Goal: Task Accomplishment & Management: Manage account settings

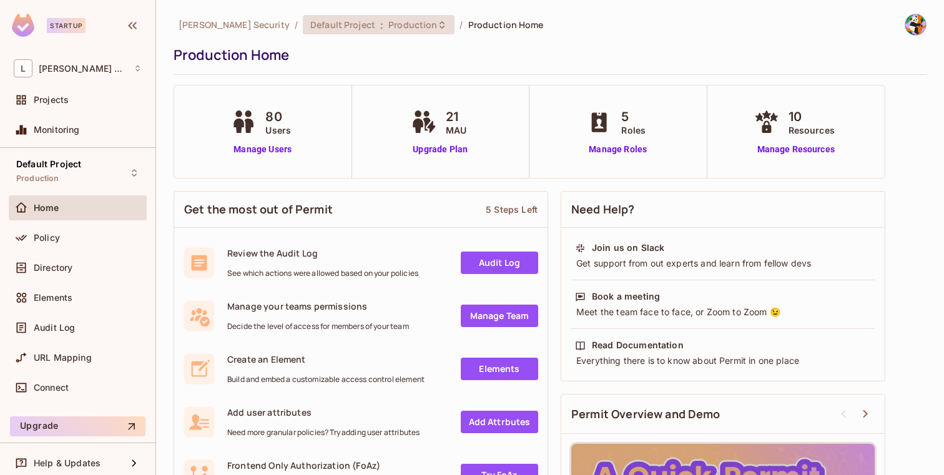
click at [388, 25] on span "Production" at bounding box center [412, 25] width 49 height 12
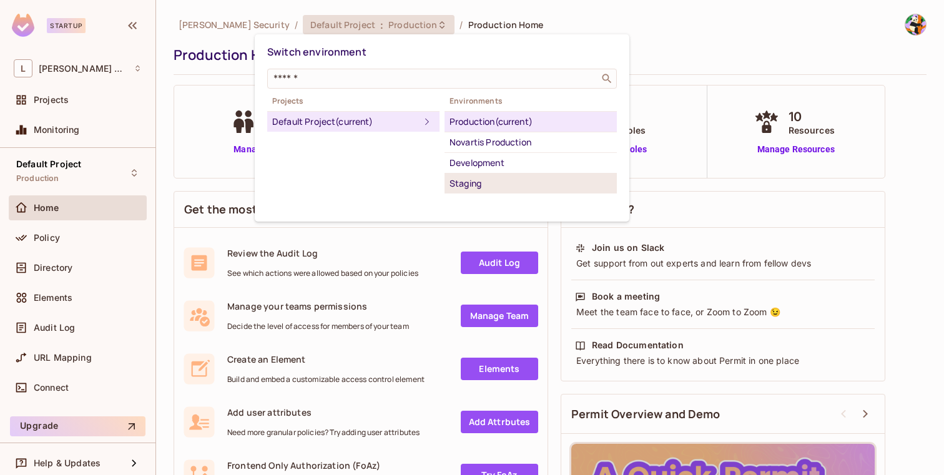
click at [461, 178] on div "Staging" at bounding box center [531, 183] width 162 height 15
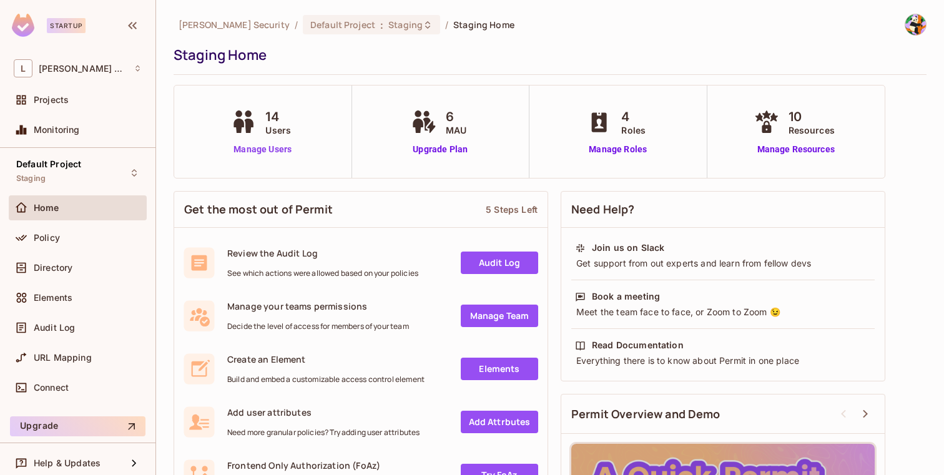
click at [275, 152] on link "Manage Users" at bounding box center [262, 149] width 69 height 13
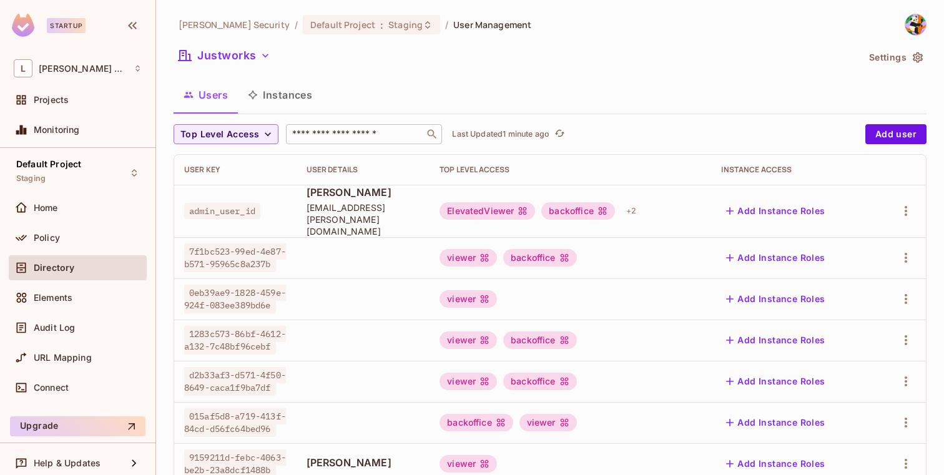
click at [378, 133] on input "text" at bounding box center [355, 134] width 131 height 12
paste input "**********"
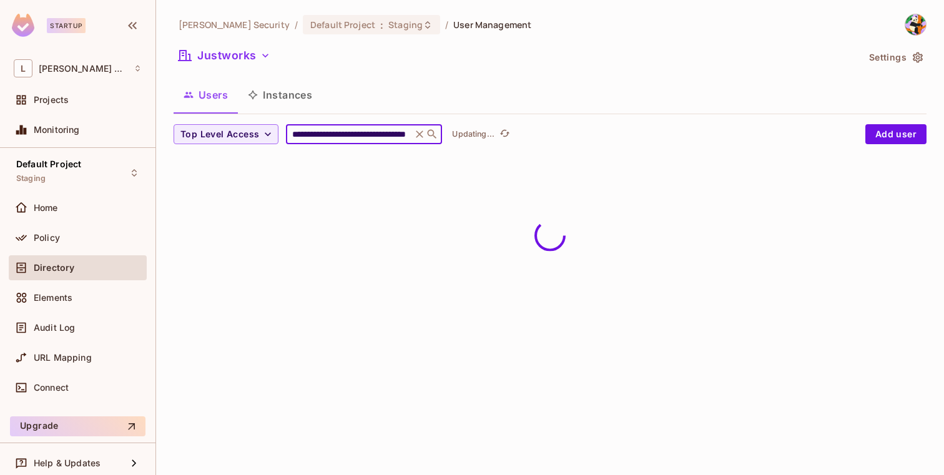
type input "**********"
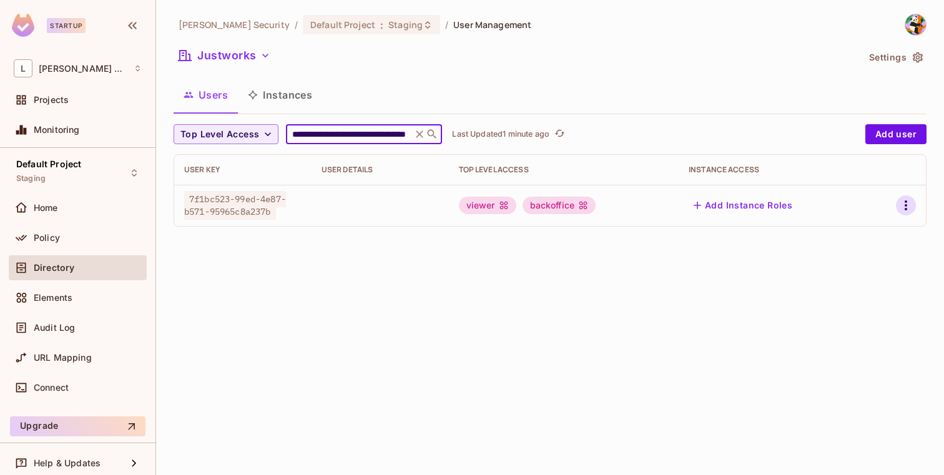
scroll to position [0, 0]
click at [907, 207] on icon "button" at bounding box center [906, 205] width 15 height 15
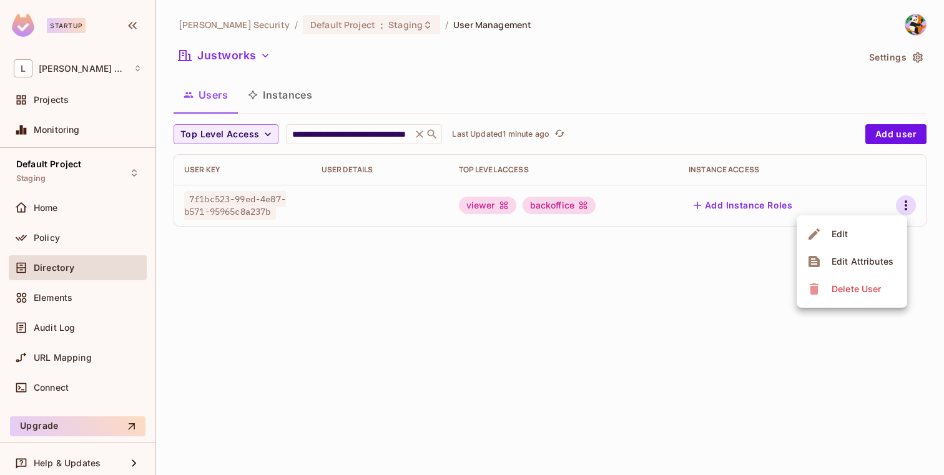
click at [858, 239] on li "Edit" at bounding box center [852, 233] width 111 height 27
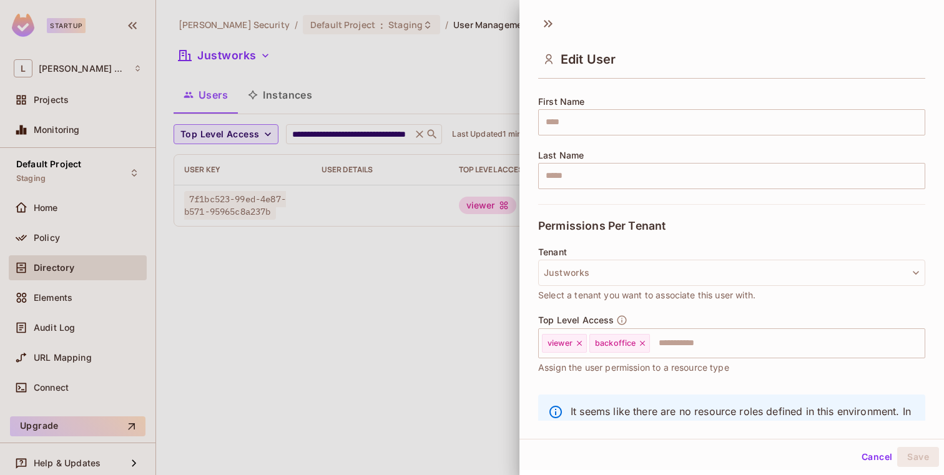
scroll to position [200, 0]
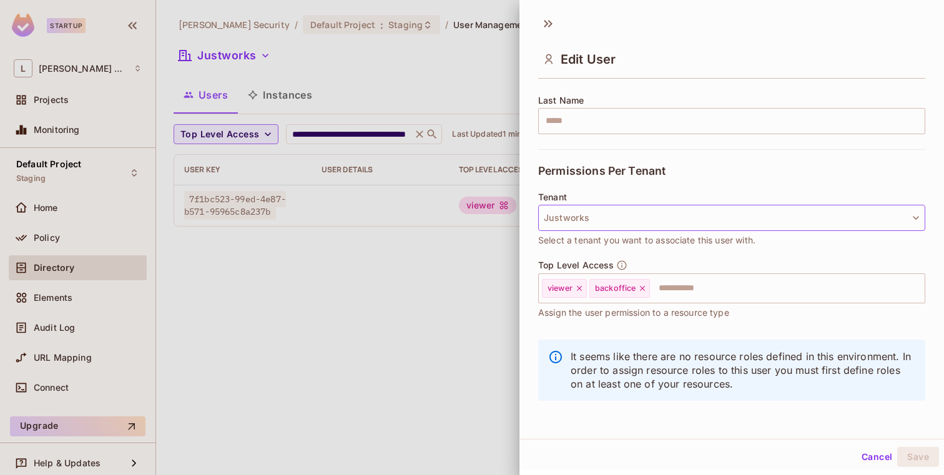
click at [683, 225] on button "Justworks" at bounding box center [731, 218] width 387 height 26
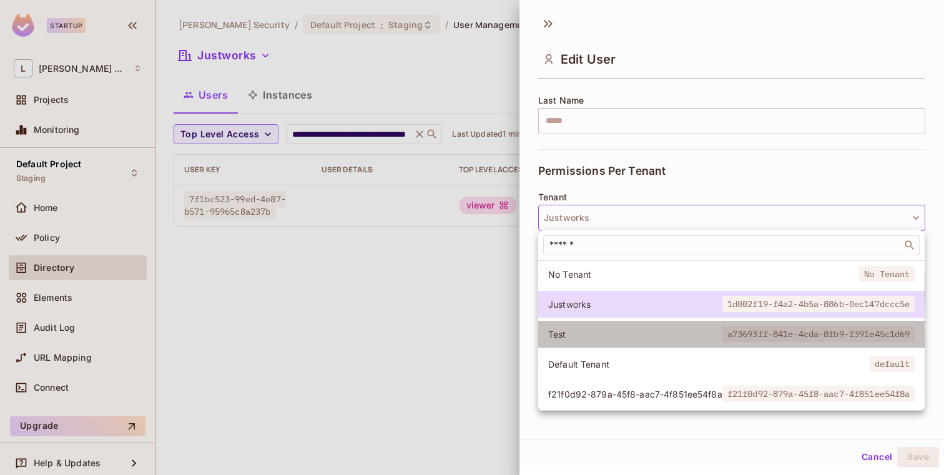
click at [646, 333] on span "Test" at bounding box center [635, 334] width 174 height 12
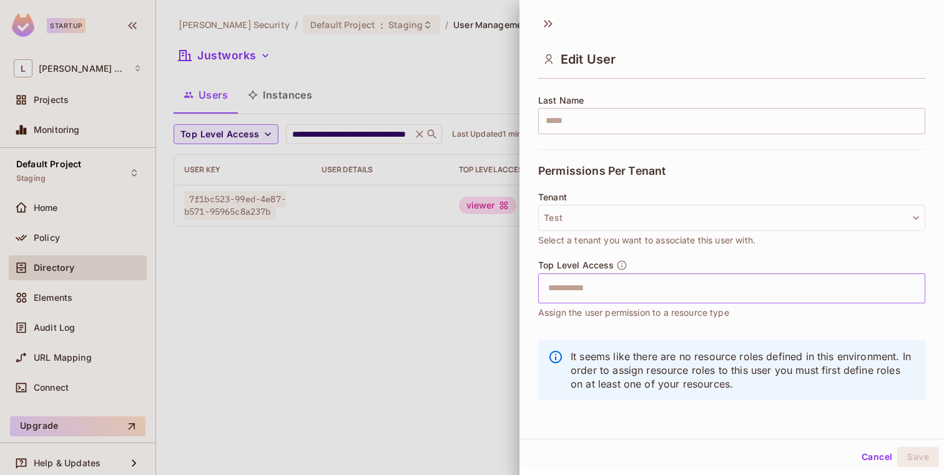
click at [641, 280] on input "text" at bounding box center [721, 288] width 360 height 25
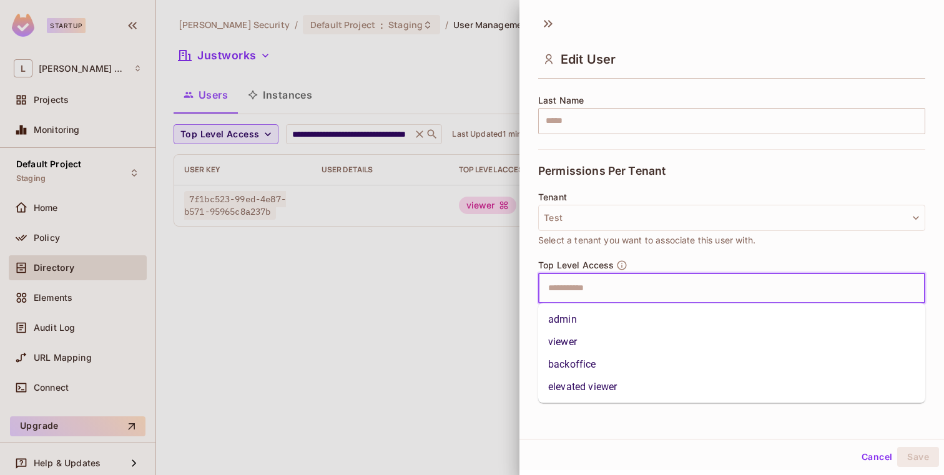
click at [616, 356] on li "backoffice" at bounding box center [731, 364] width 387 height 22
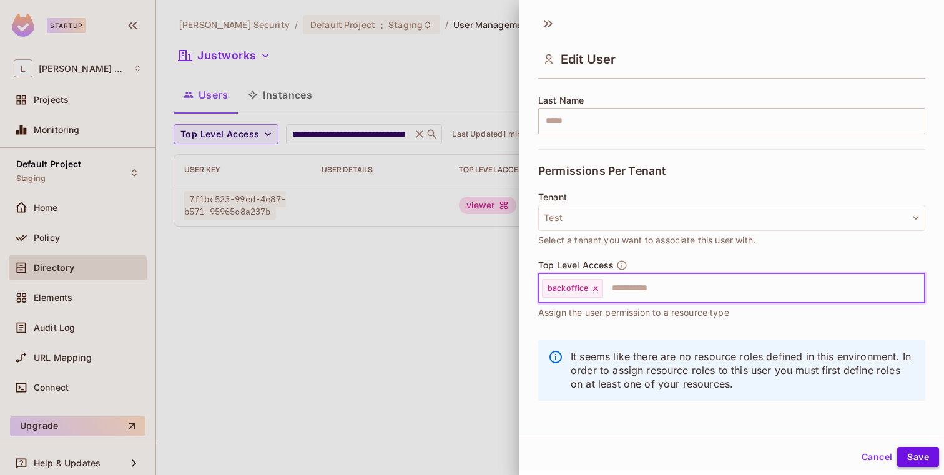
click at [915, 451] on button "Save" at bounding box center [918, 457] width 42 height 20
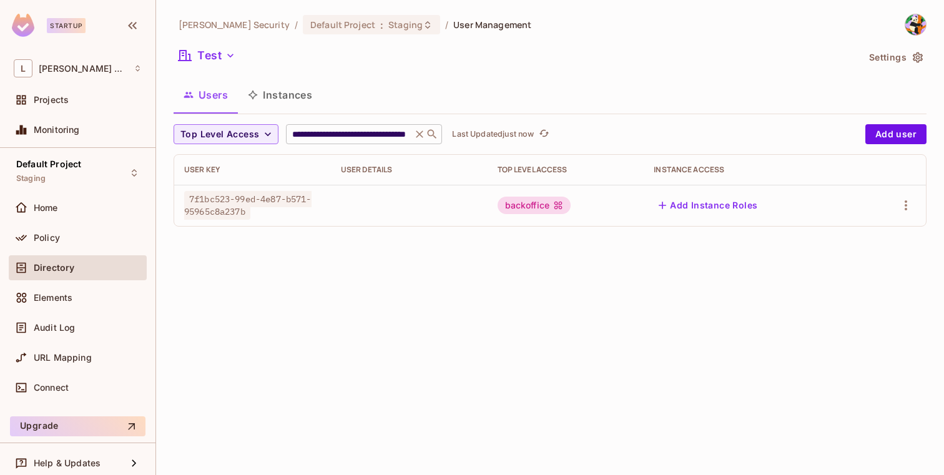
click at [420, 130] on icon at bounding box center [419, 134] width 12 height 12
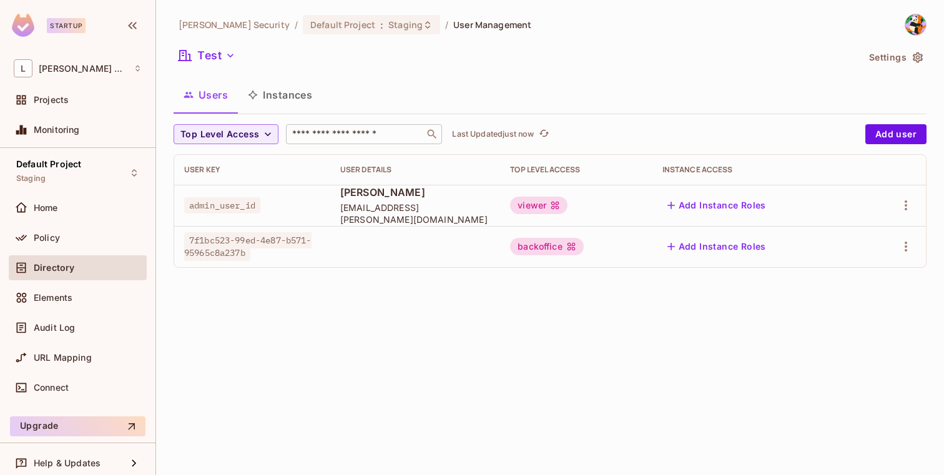
click at [752, 198] on button "Add Instance Roles" at bounding box center [717, 205] width 109 height 20
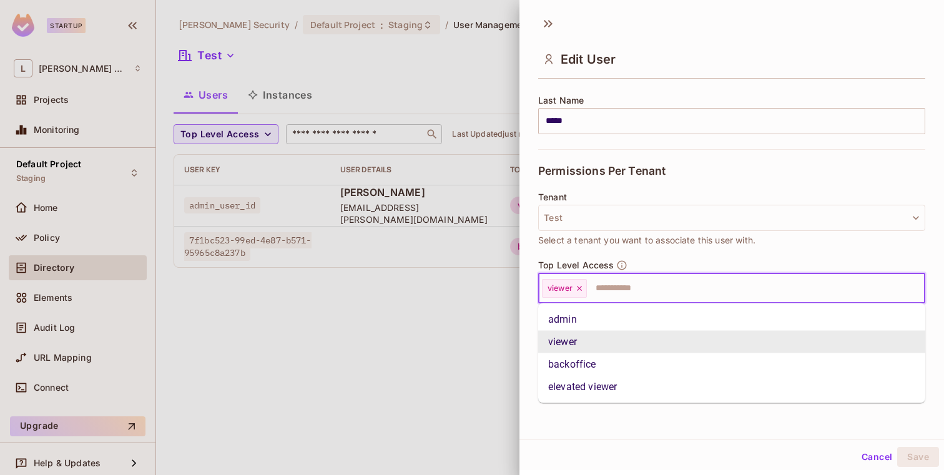
click at [624, 280] on input "text" at bounding box center [744, 288] width 313 height 25
click at [598, 357] on li "backoffice" at bounding box center [731, 364] width 387 height 22
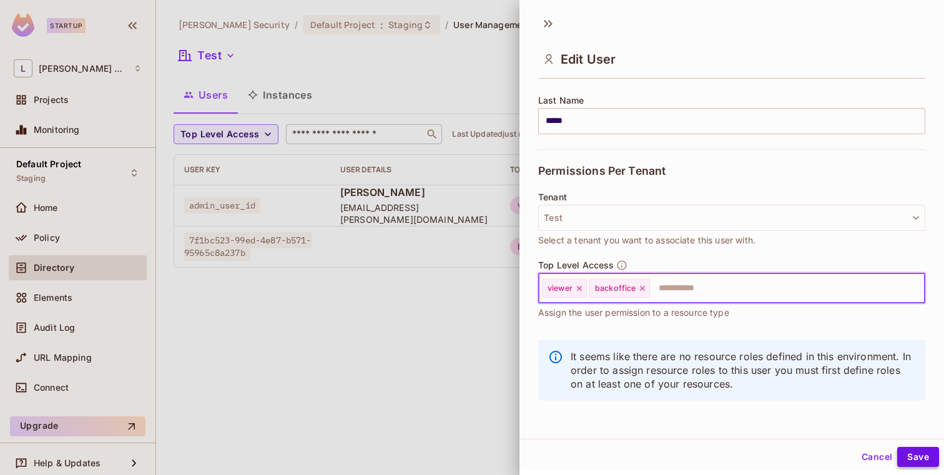
click at [915, 456] on button "Save" at bounding box center [918, 457] width 42 height 20
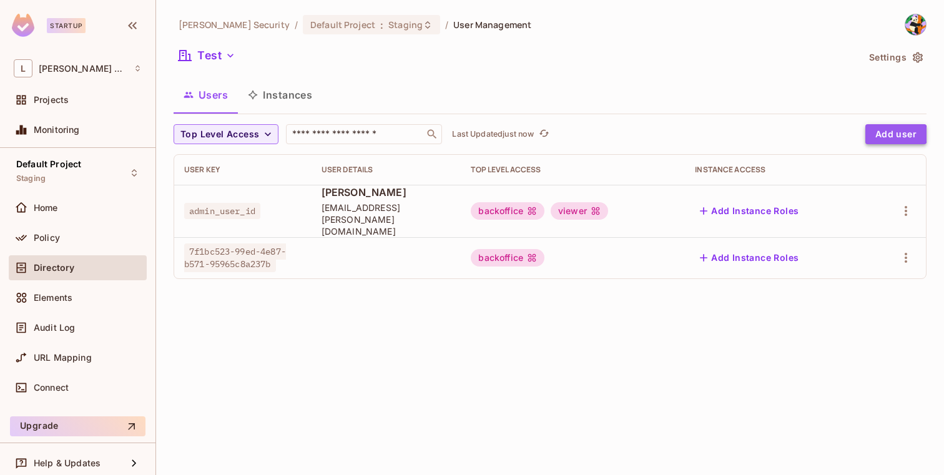
click at [892, 134] on button "Add user" at bounding box center [895, 134] width 61 height 20
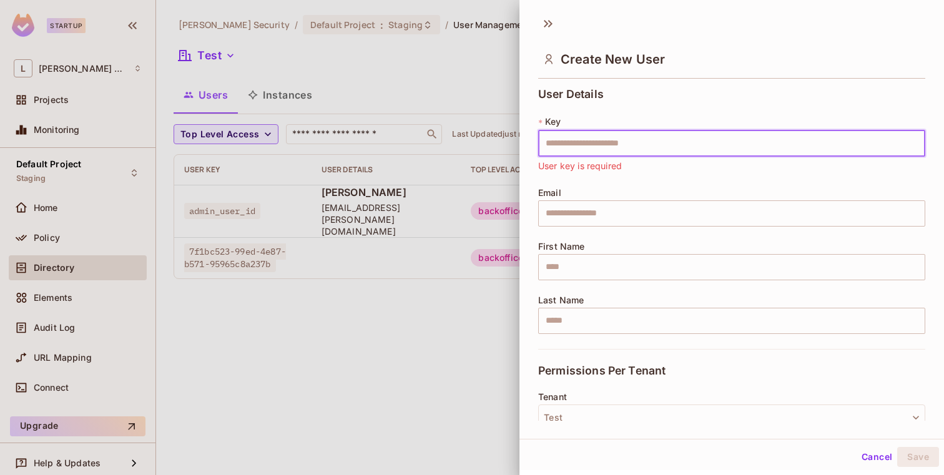
paste input "**********"
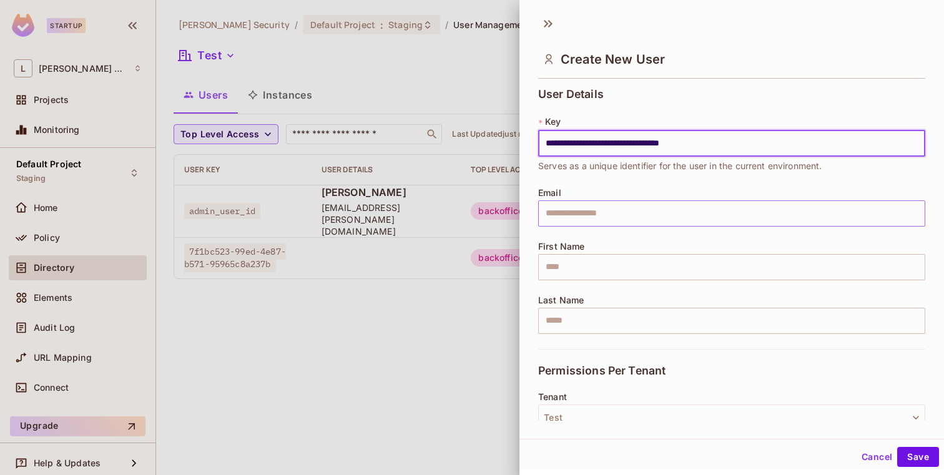
type input "**********"
click at [571, 216] on input "text" at bounding box center [731, 213] width 387 height 26
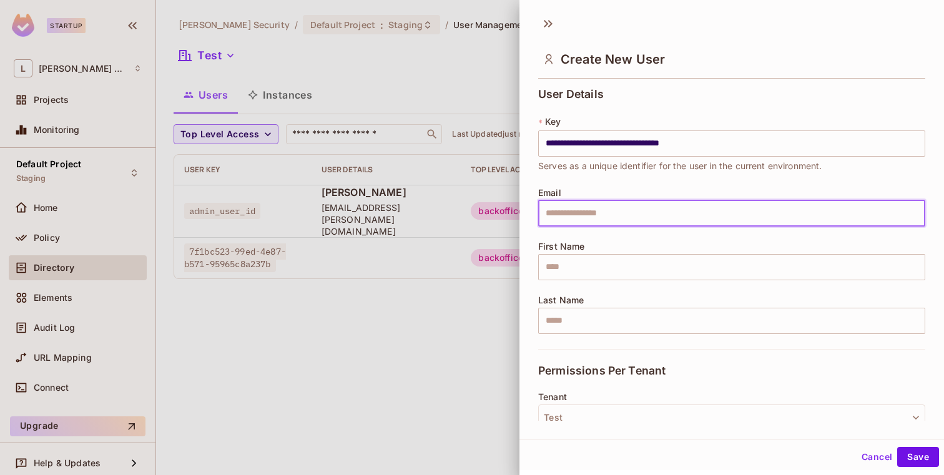
paste input "**********"
type input "**********"
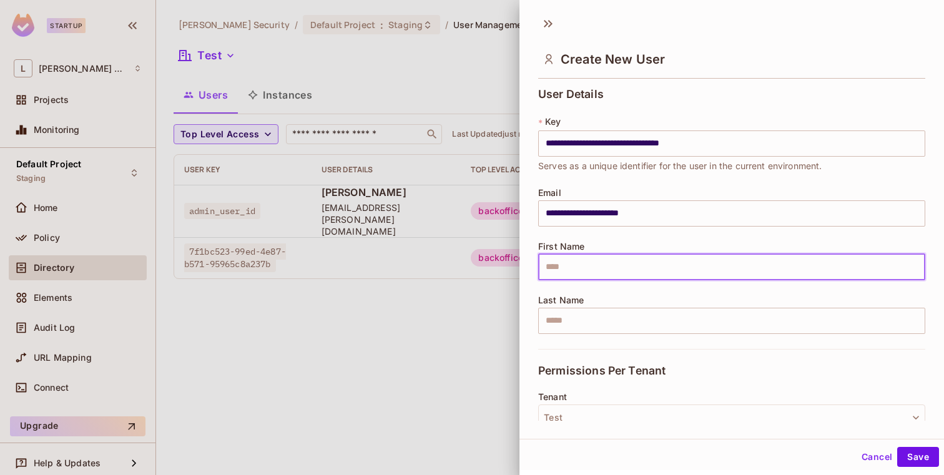
click at [609, 262] on input "text" at bounding box center [731, 267] width 387 height 26
type input "****"
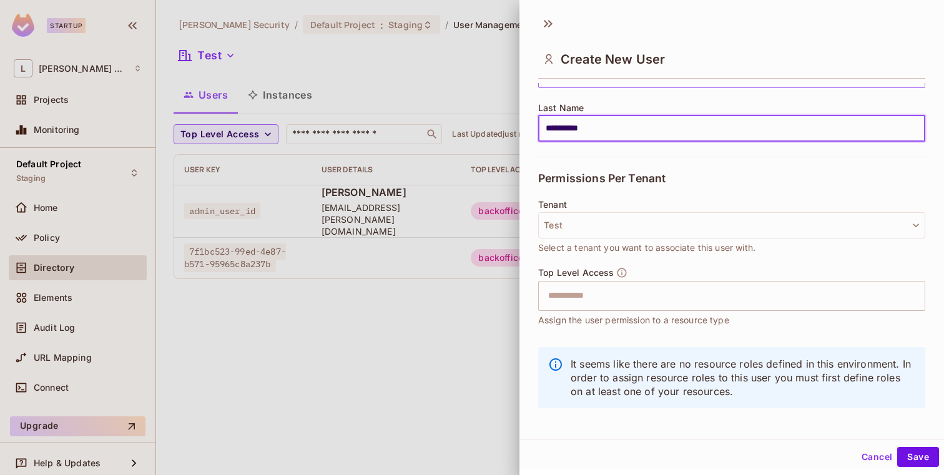
scroll to position [200, 0]
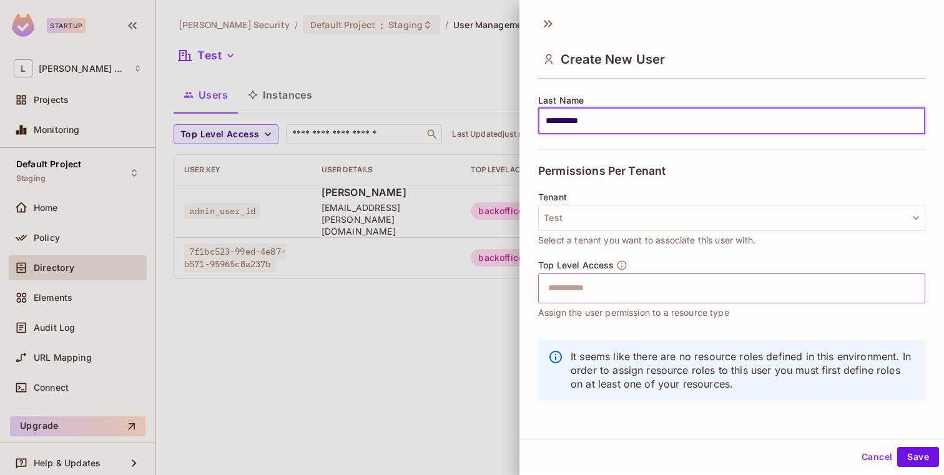
click at [608, 302] on div "​" at bounding box center [731, 289] width 387 height 30
type input "**********"
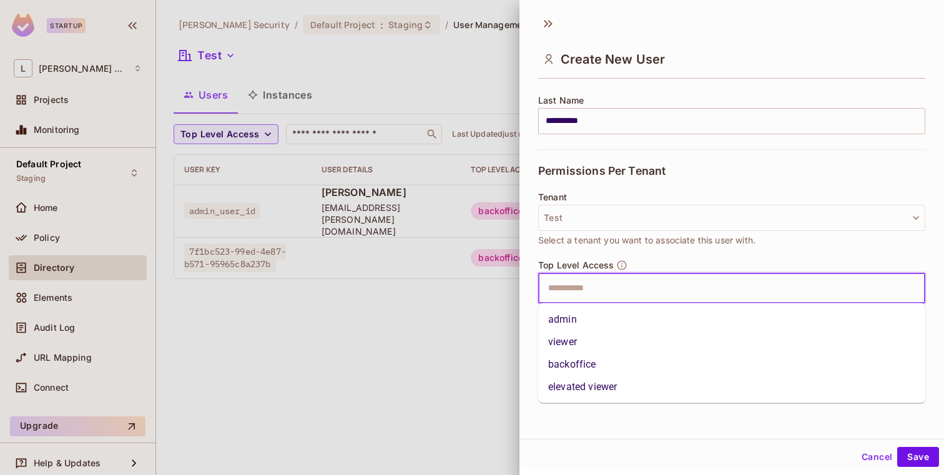
click at [609, 340] on li "viewer" at bounding box center [731, 342] width 387 height 22
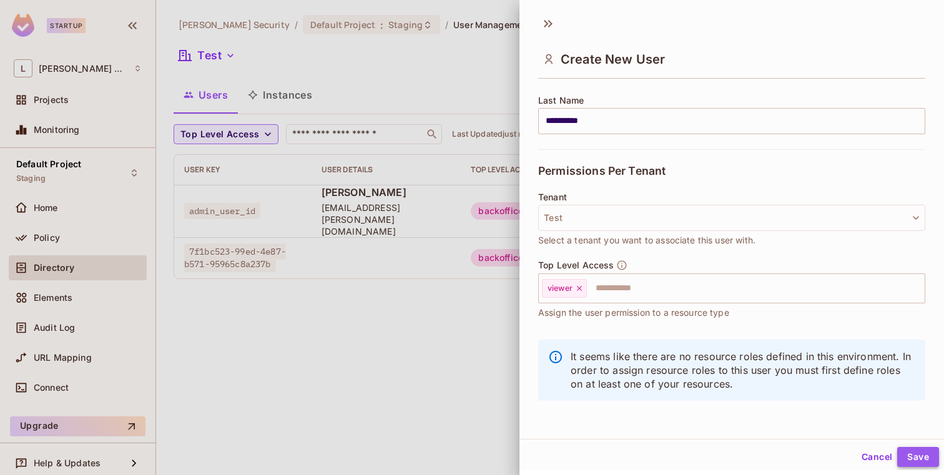
click at [917, 455] on button "Save" at bounding box center [918, 457] width 42 height 20
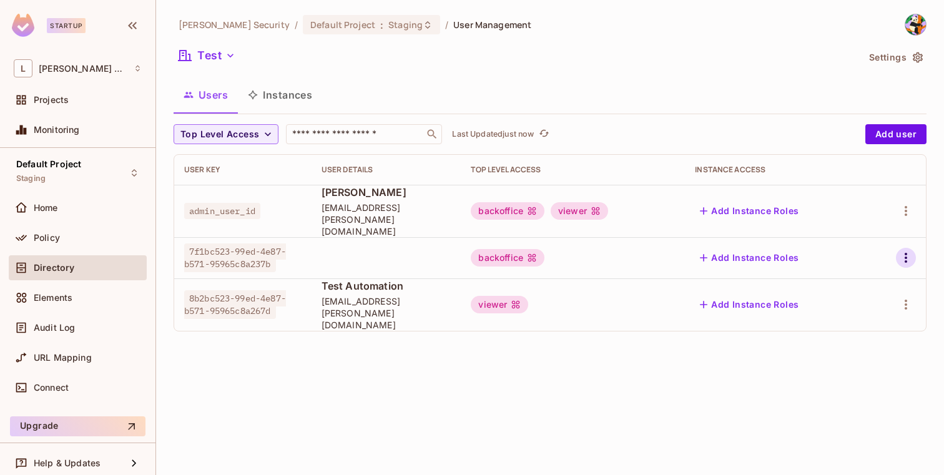
click at [905, 250] on icon "button" at bounding box center [906, 257] width 15 height 15
click at [845, 277] on div "Edit" at bounding box center [840, 275] width 17 height 12
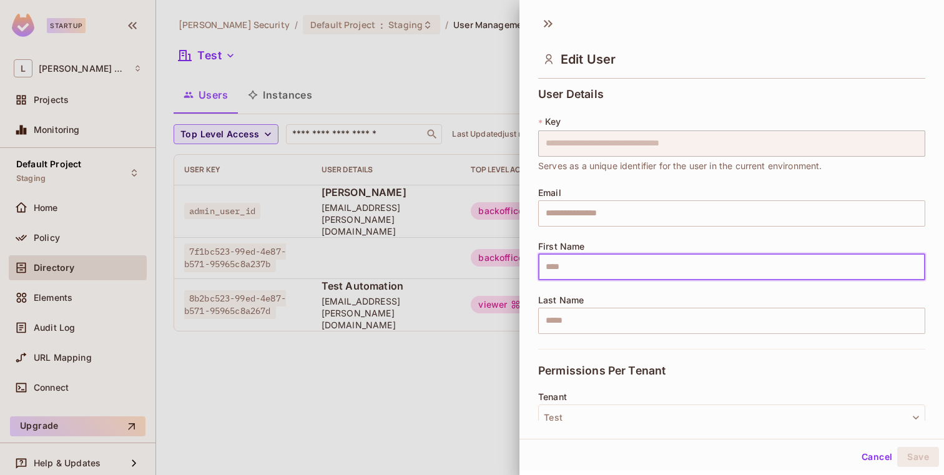
click at [581, 260] on input "text" at bounding box center [731, 267] width 387 height 26
type input "*****"
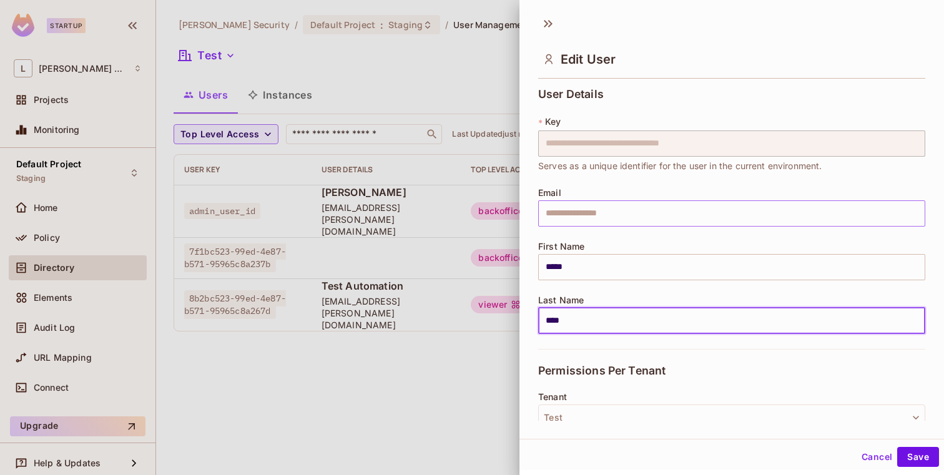
type input "****"
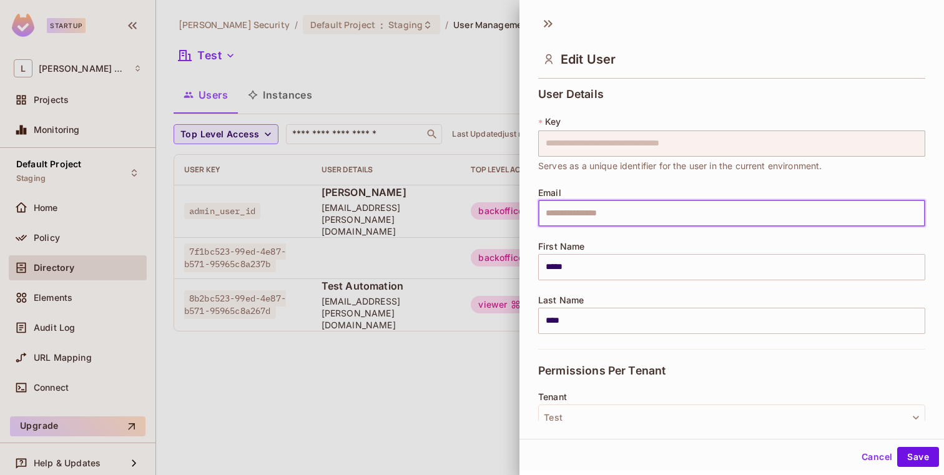
click at [635, 217] on input "text" at bounding box center [731, 213] width 387 height 26
type input "**********"
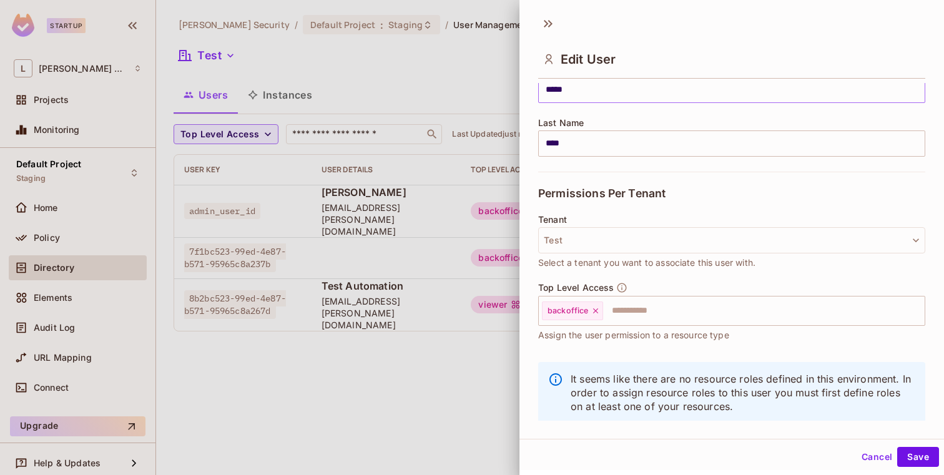
scroll to position [200, 0]
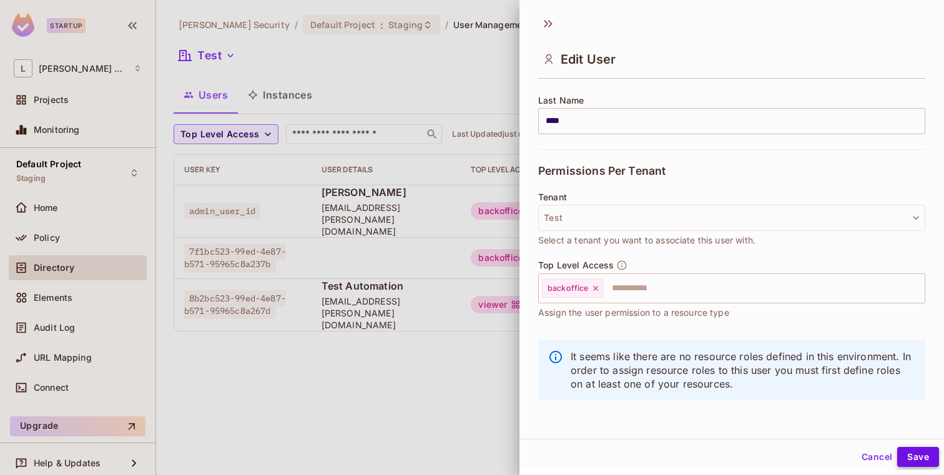
click at [919, 458] on button "Save" at bounding box center [918, 457] width 42 height 20
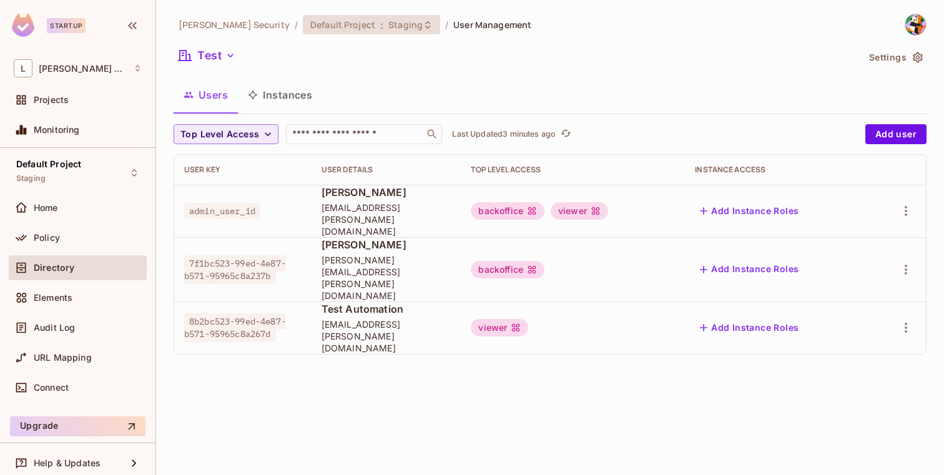
click at [320, 31] on div "Default Project : Staging" at bounding box center [371, 24] width 137 height 19
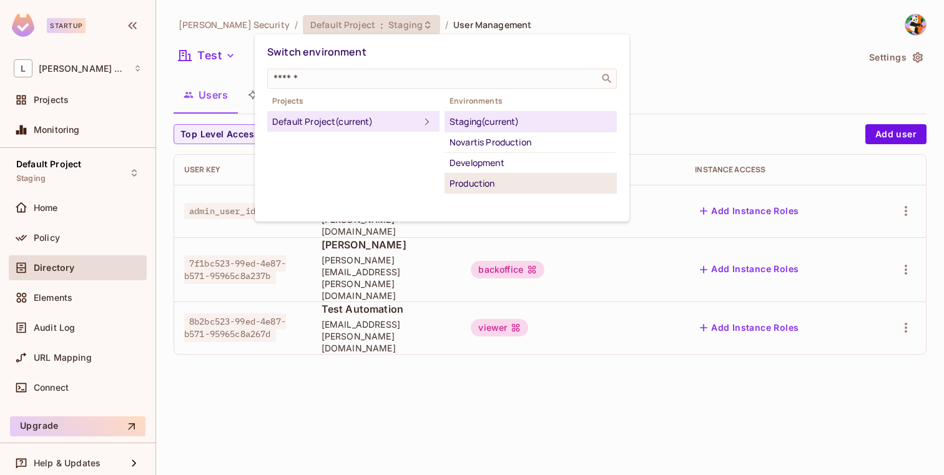
click at [460, 180] on div "Production" at bounding box center [531, 183] width 162 height 15
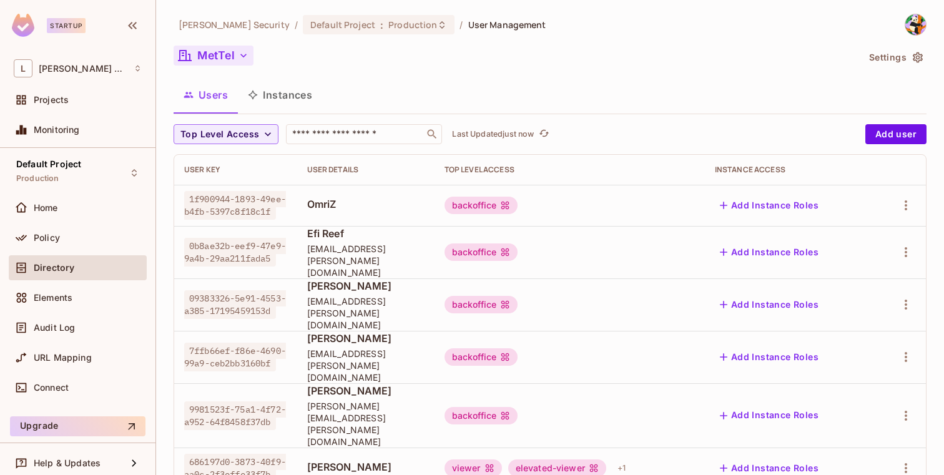
click at [243, 54] on icon "button" at bounding box center [243, 55] width 12 height 12
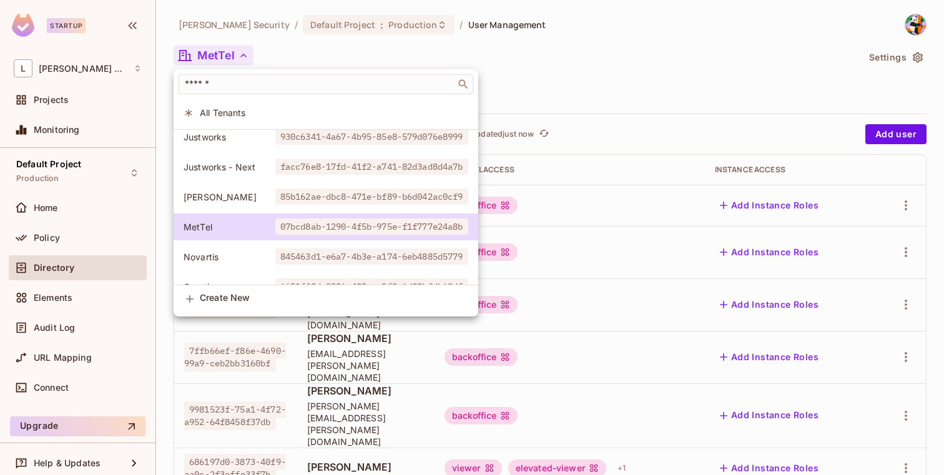
scroll to position [191, 0]
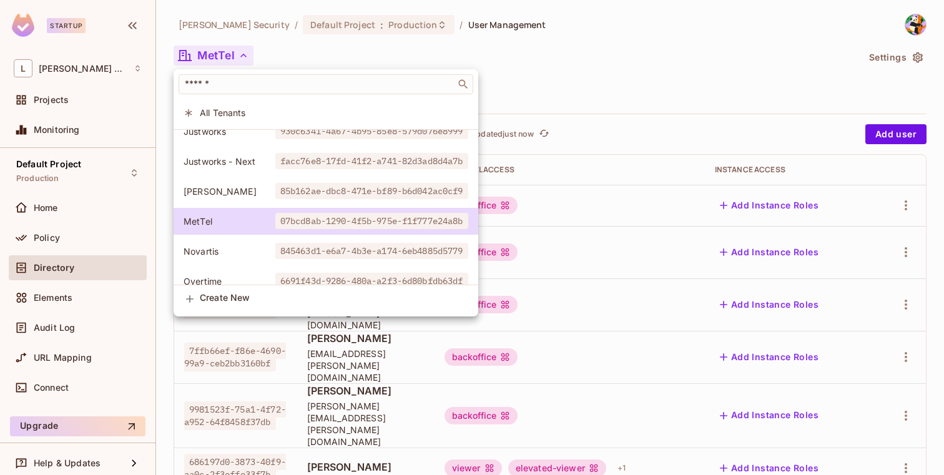
click at [240, 191] on span "[PERSON_NAME]" at bounding box center [230, 191] width 92 height 12
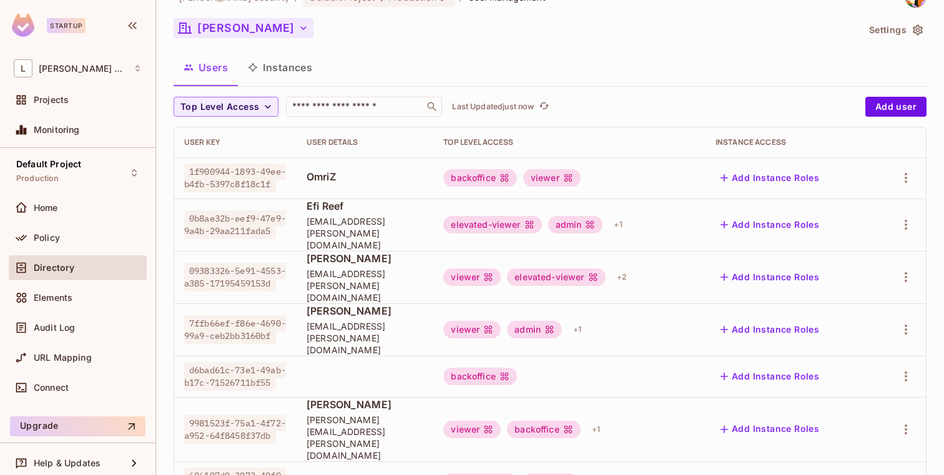
scroll to position [0, 0]
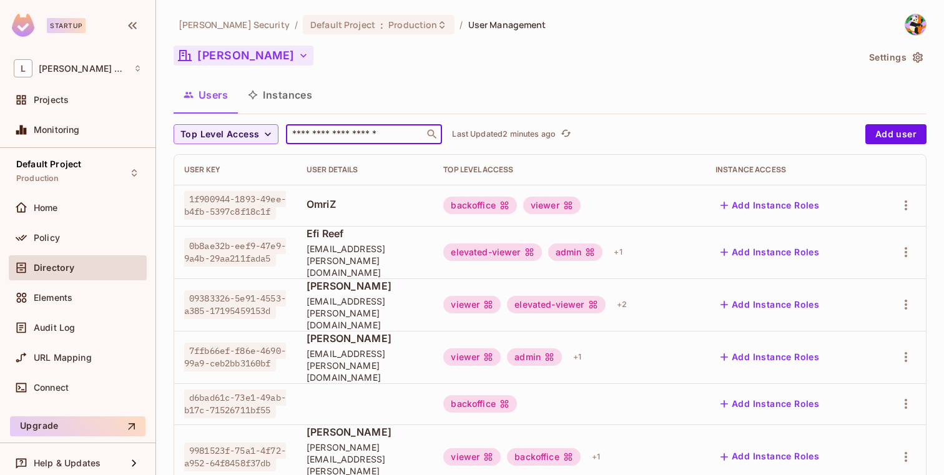
click at [340, 132] on input "text" at bounding box center [355, 134] width 131 height 12
paste input "**********"
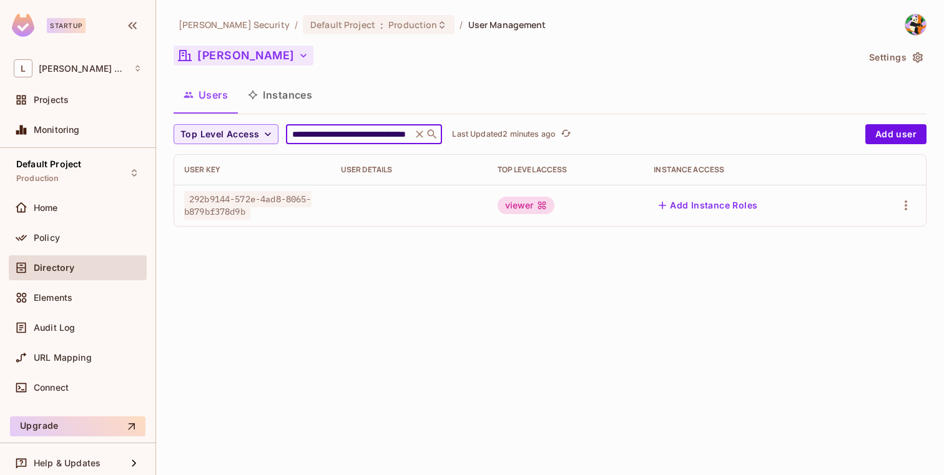
type input "**********"
click at [906, 204] on icon "button" at bounding box center [906, 205] width 15 height 15
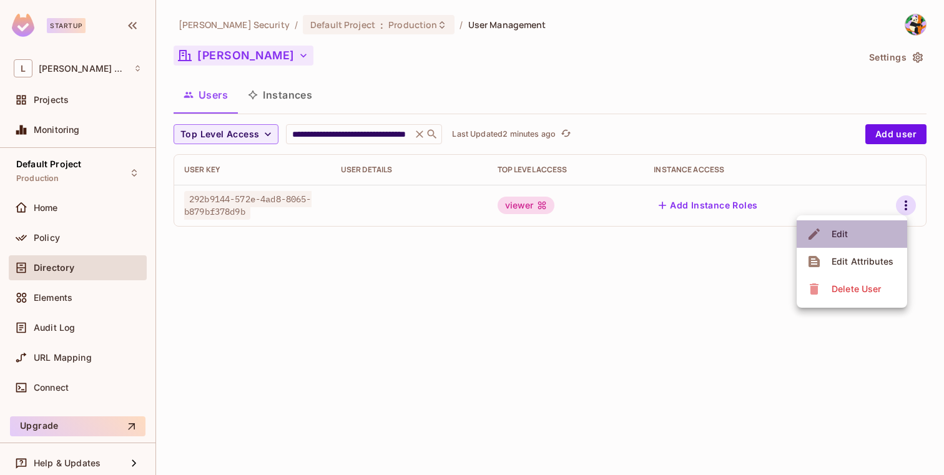
click at [863, 228] on li "Edit" at bounding box center [852, 233] width 111 height 27
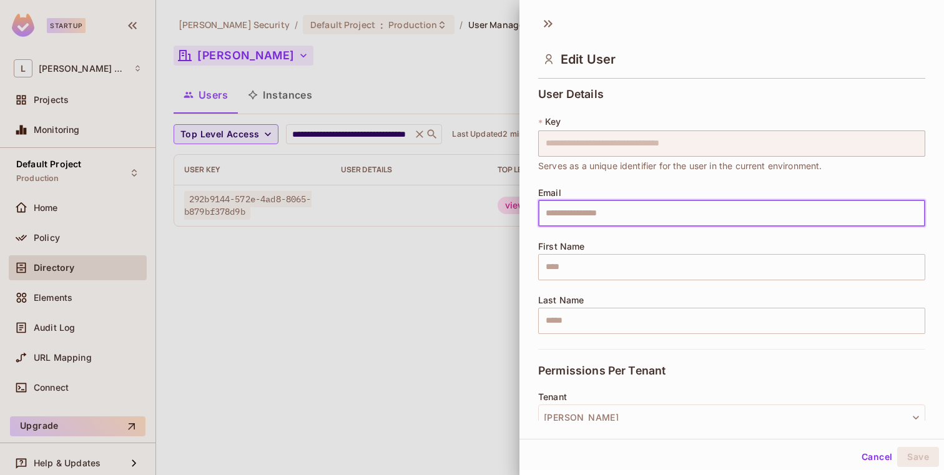
click at [606, 214] on input "text" at bounding box center [731, 213] width 387 height 26
type input "**********"
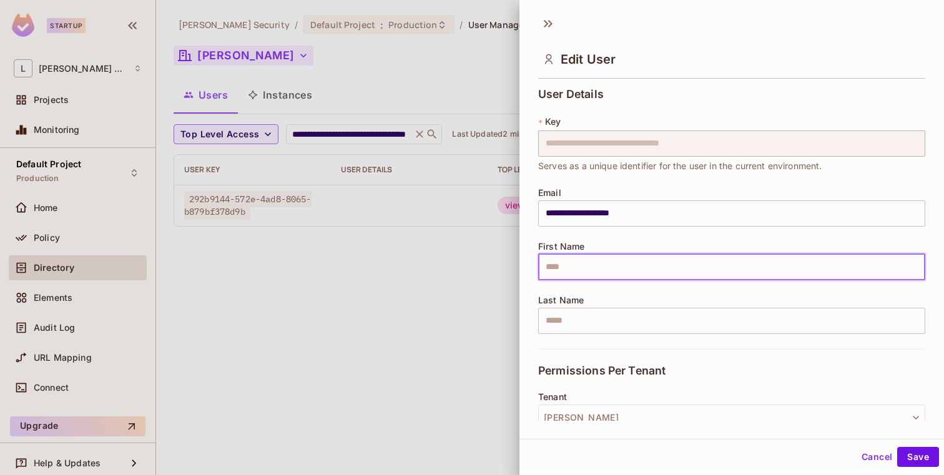
click at [616, 269] on input "text" at bounding box center [731, 267] width 387 height 26
type input "*****"
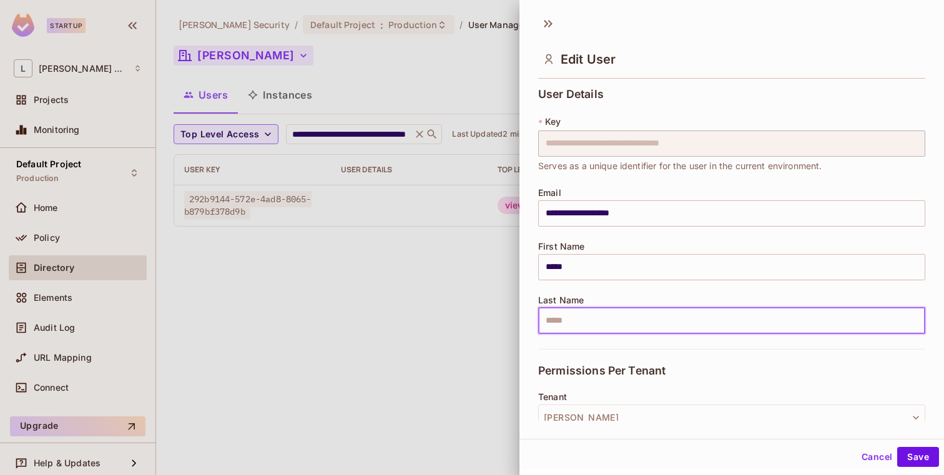
click at [606, 315] on input "text" at bounding box center [731, 321] width 387 height 26
type input "****"
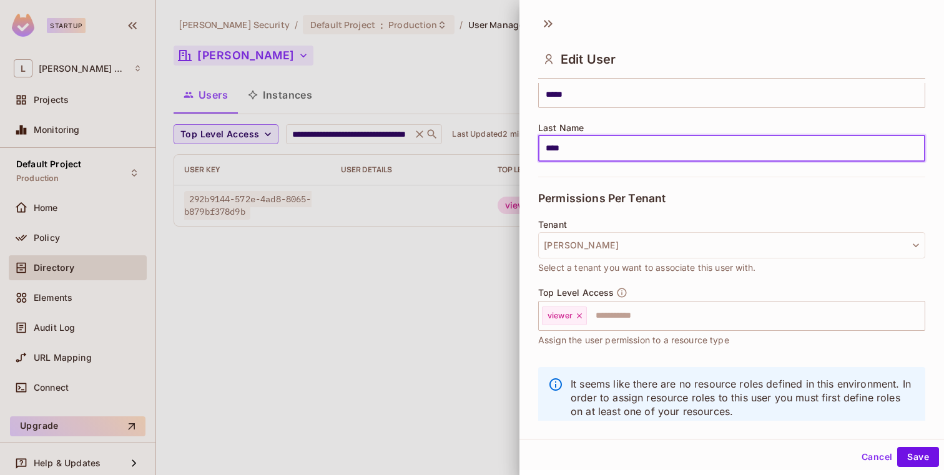
scroll to position [200, 0]
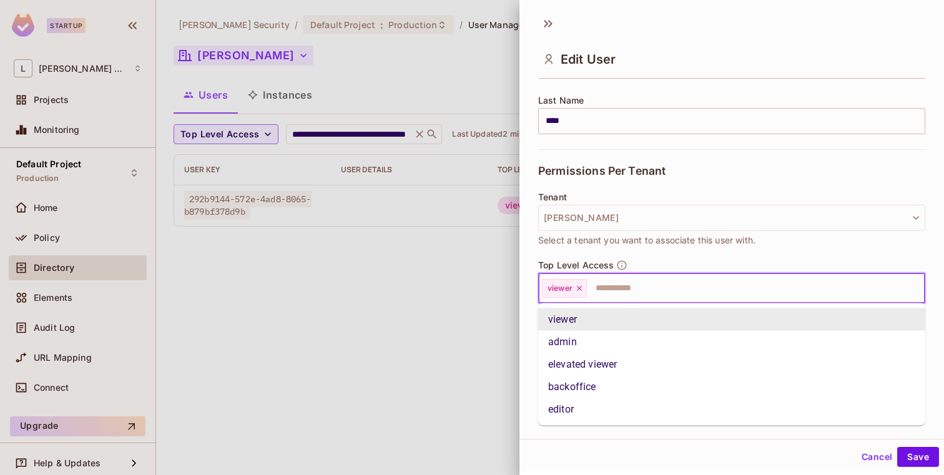
click at [622, 290] on input "text" at bounding box center [744, 288] width 313 height 25
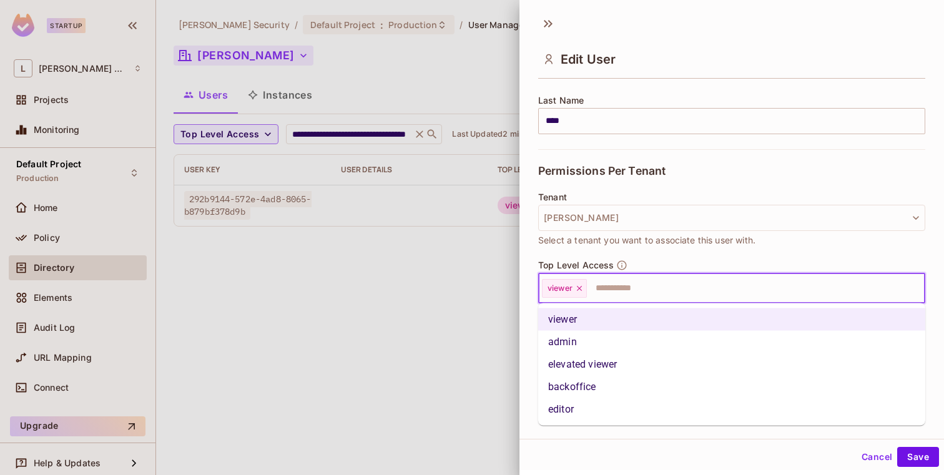
click at [566, 352] on li "admin" at bounding box center [731, 342] width 387 height 22
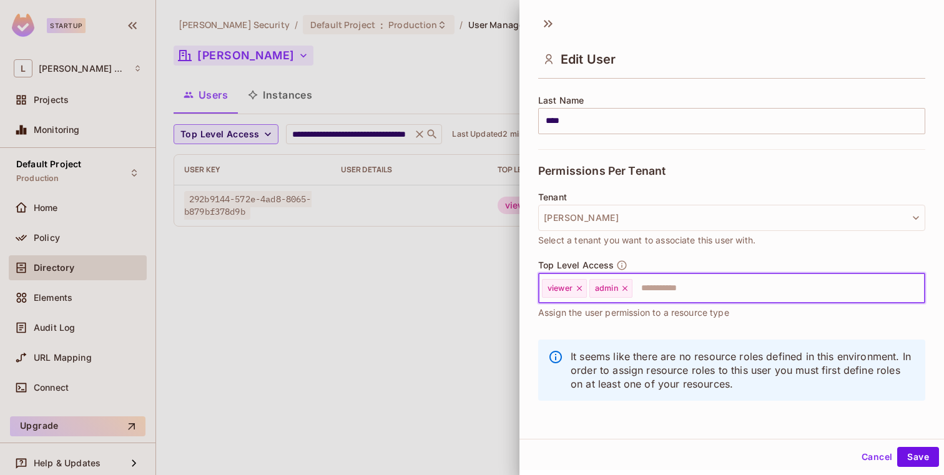
click at [626, 291] on icon at bounding box center [625, 288] width 9 height 9
click at [912, 453] on button "Save" at bounding box center [918, 457] width 42 height 20
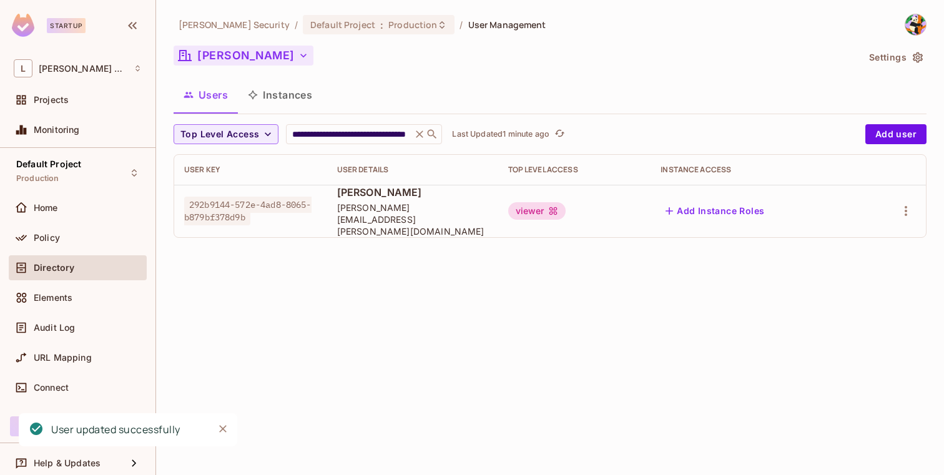
click at [520, 202] on div "viewer" at bounding box center [536, 210] width 57 height 17
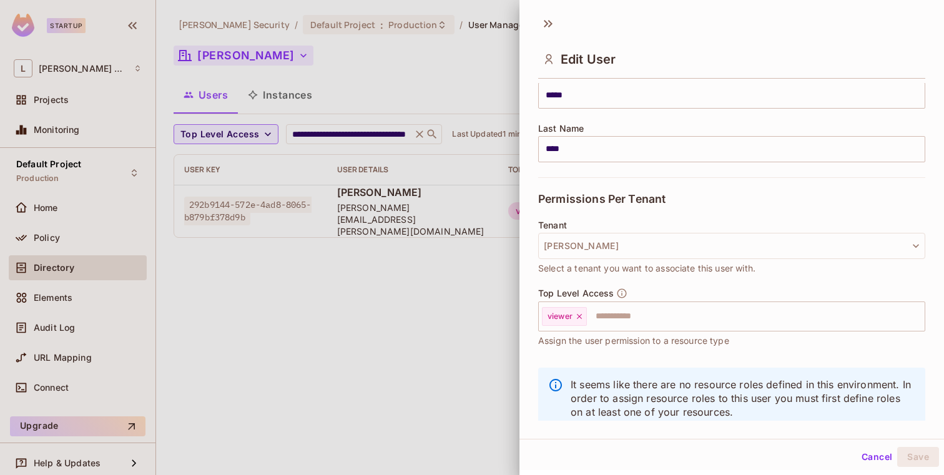
scroll to position [179, 0]
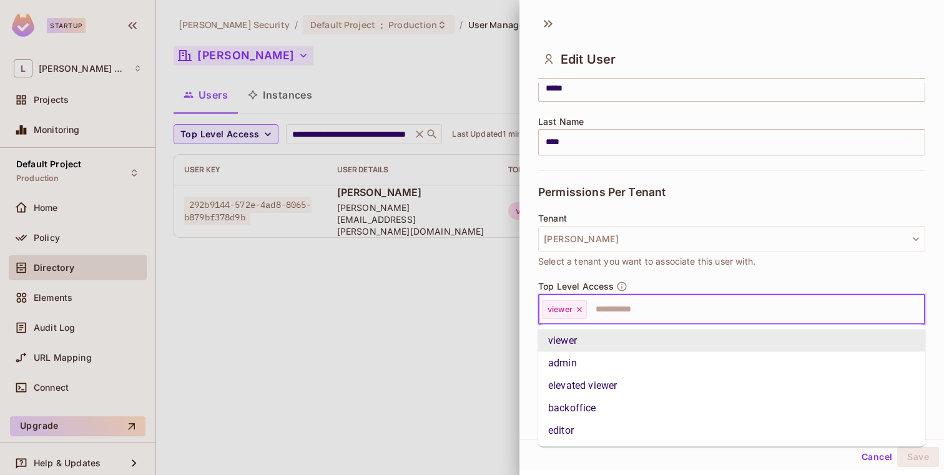
click at [689, 311] on input "text" at bounding box center [744, 309] width 313 height 25
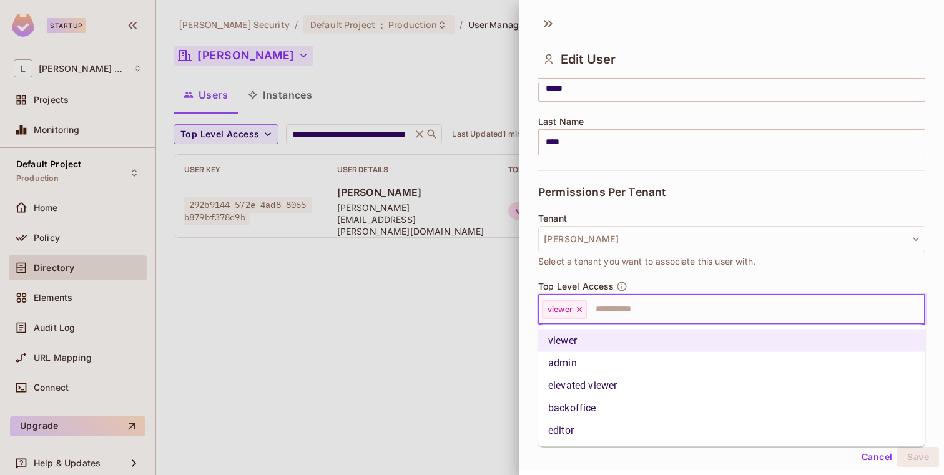
click at [653, 355] on li "admin" at bounding box center [731, 363] width 387 height 22
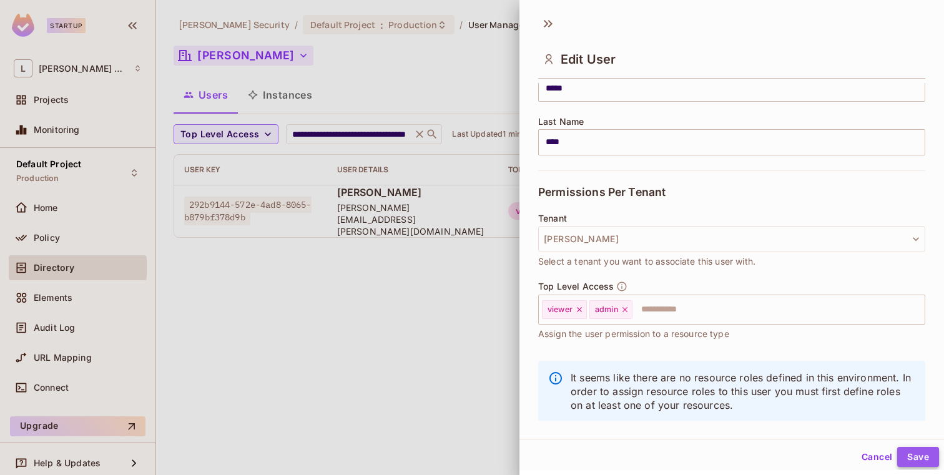
click at [912, 462] on button "Save" at bounding box center [918, 457] width 42 height 20
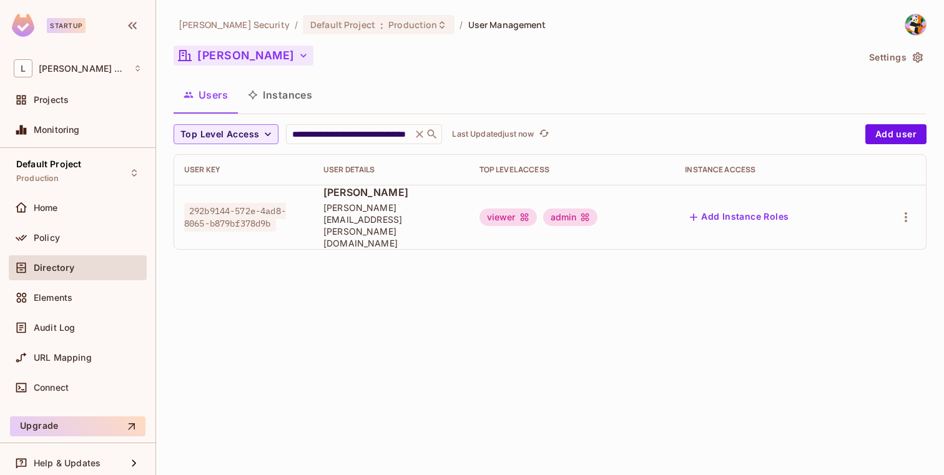
click at [634, 209] on div "viewer admin" at bounding box center [573, 217] width 186 height 17
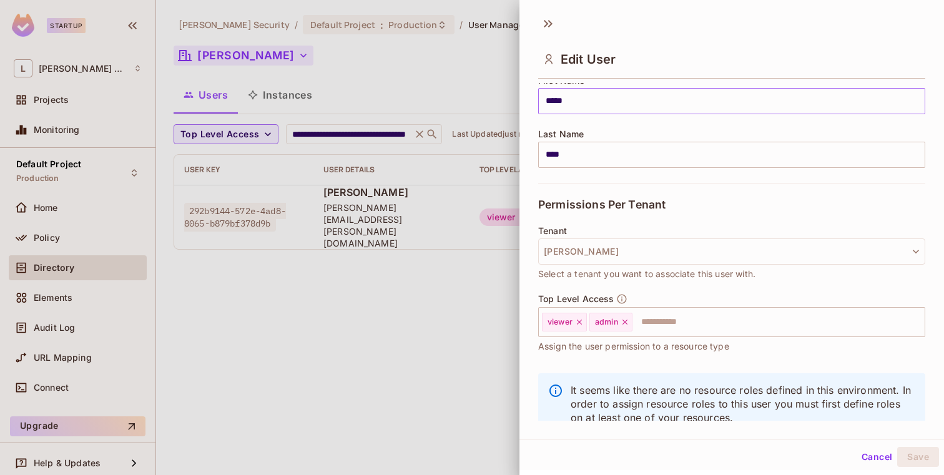
scroll to position [200, 0]
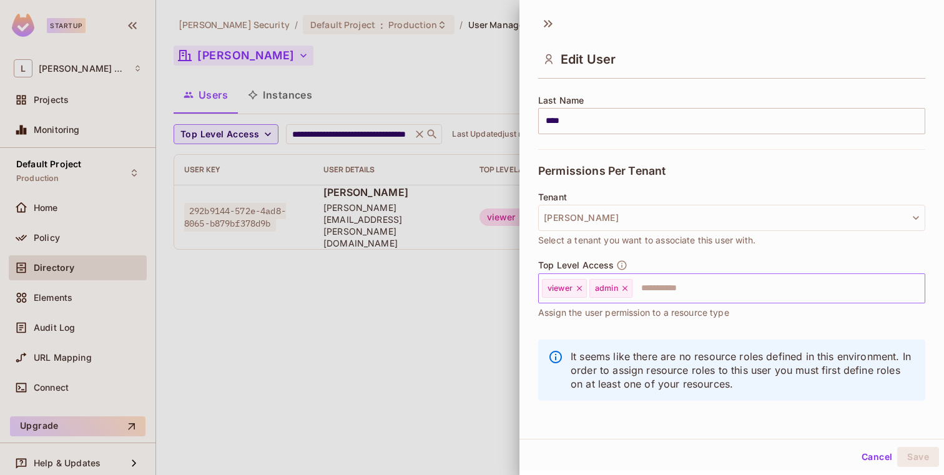
click at [627, 287] on icon at bounding box center [625, 288] width 9 height 9
click at [627, 287] on input "text" at bounding box center [744, 288] width 313 height 25
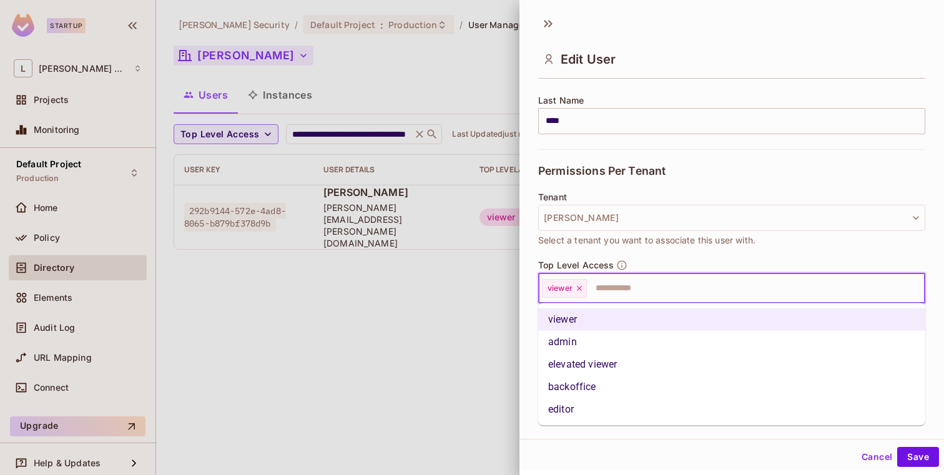
click at [611, 391] on li "backoffice" at bounding box center [731, 387] width 387 height 22
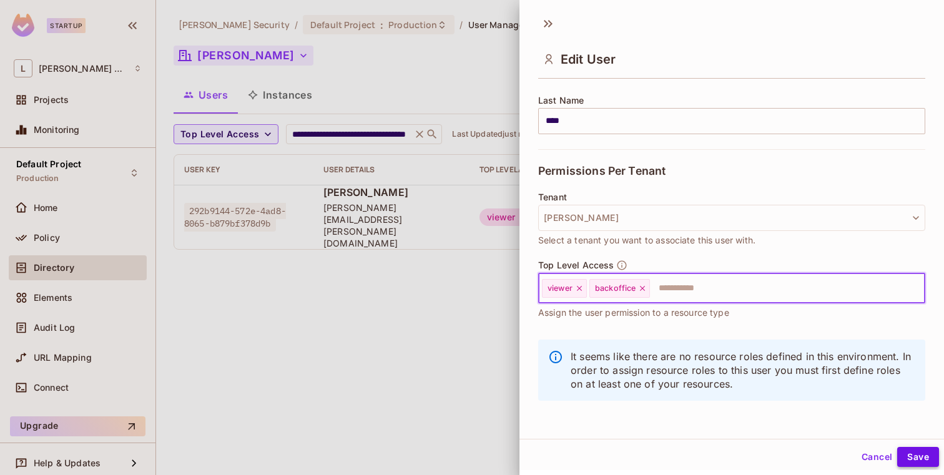
click at [911, 462] on button "Save" at bounding box center [918, 457] width 42 height 20
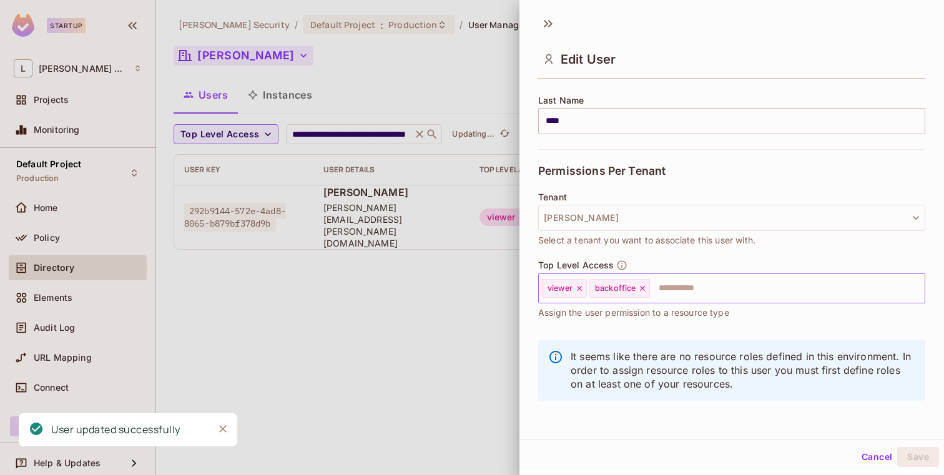
click at [472, 295] on div at bounding box center [472, 237] width 944 height 475
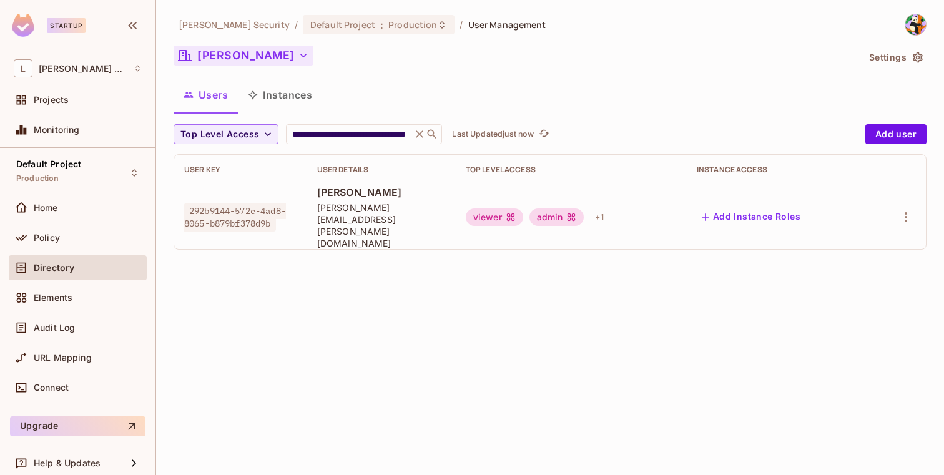
click at [639, 216] on td "viewer admin + 1" at bounding box center [571, 217] width 231 height 64
click at [412, 207] on div "David Mami david@lumia.security" at bounding box center [381, 217] width 129 height 64
click at [327, 197] on span "[PERSON_NAME]" at bounding box center [381, 192] width 129 height 14
click at [905, 212] on icon "button" at bounding box center [906, 217] width 2 height 10
click at [857, 237] on li "Edit" at bounding box center [852, 233] width 111 height 27
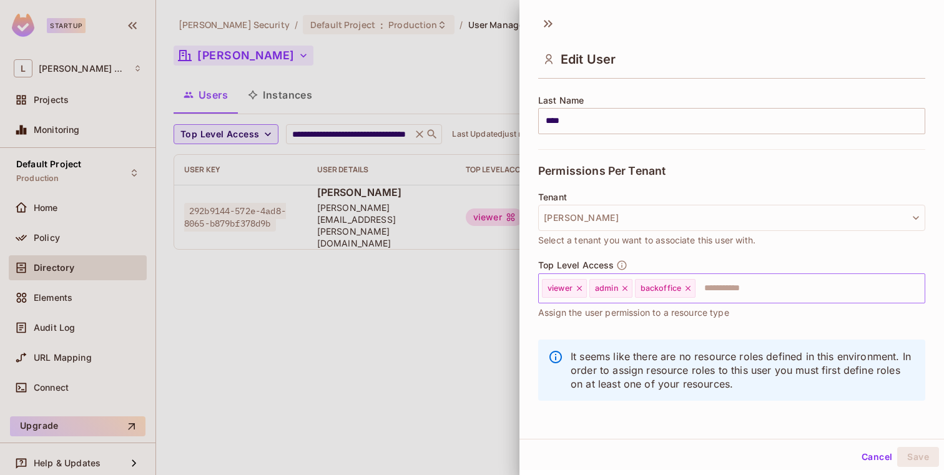
click at [690, 289] on icon at bounding box center [688, 288] width 9 height 9
click at [924, 451] on button "Save" at bounding box center [918, 457] width 42 height 20
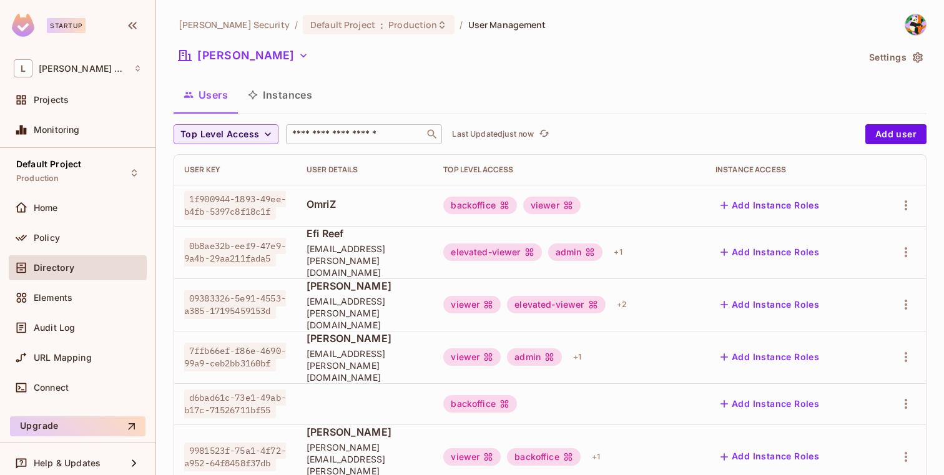
click at [352, 134] on input "text" at bounding box center [355, 134] width 131 height 12
paste input "**********"
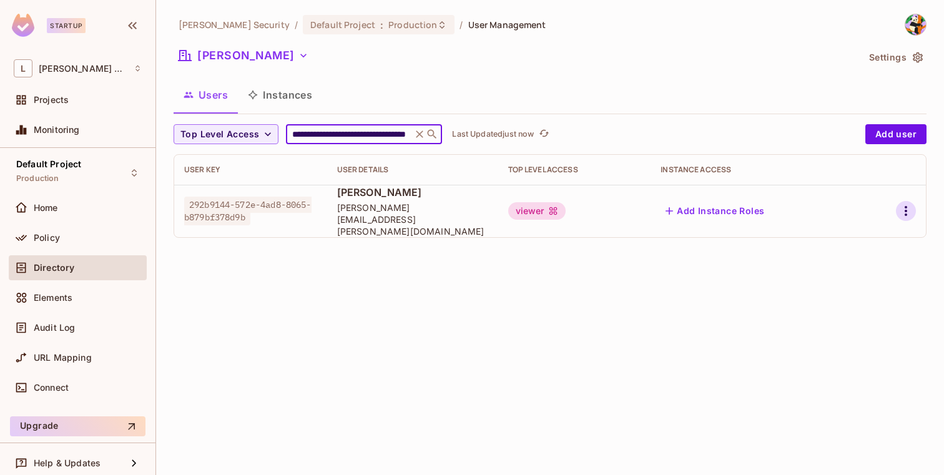
type input "**********"
click at [906, 211] on icon "button" at bounding box center [906, 211] width 15 height 15
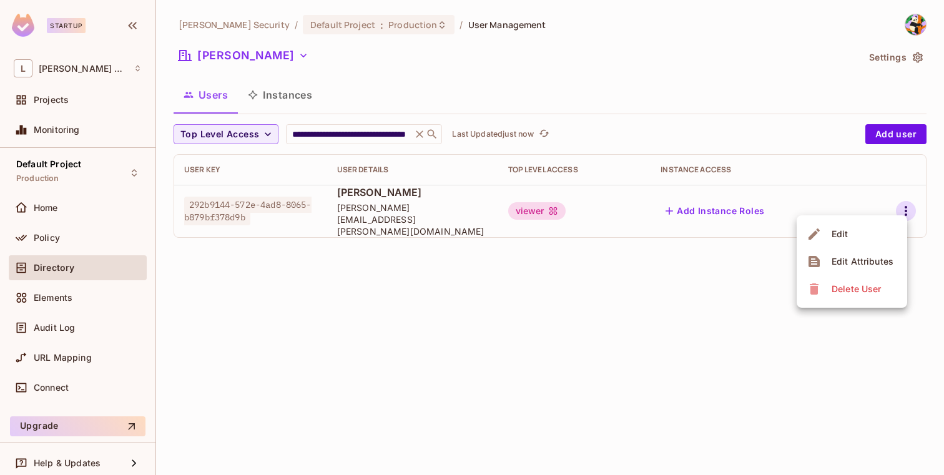
click at [810, 233] on icon at bounding box center [814, 234] width 15 height 15
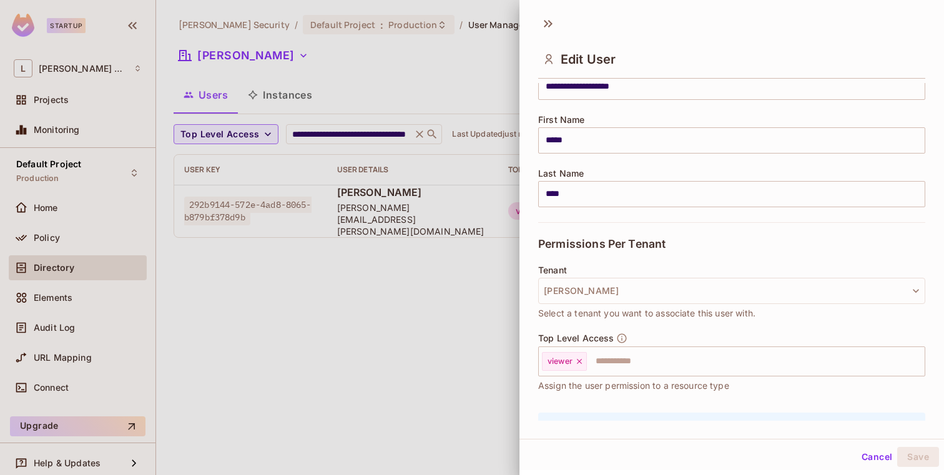
scroll to position [200, 0]
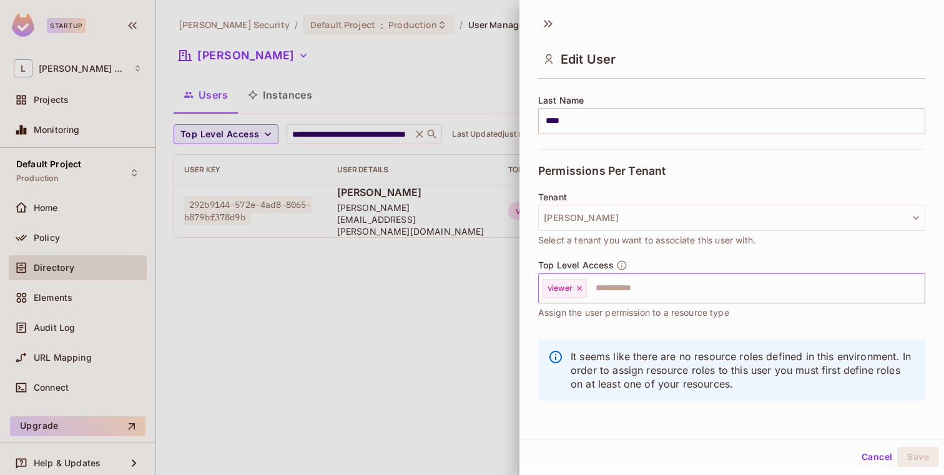
click at [680, 285] on input "text" at bounding box center [744, 288] width 313 height 25
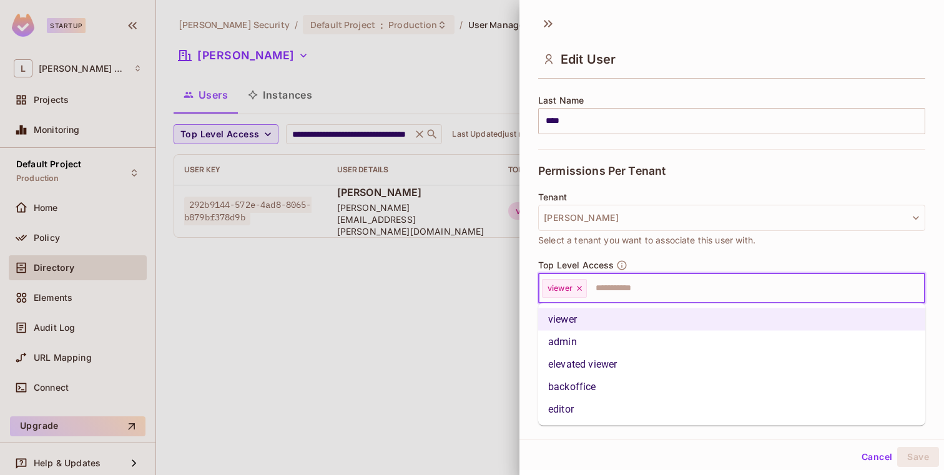
click at [623, 347] on li "admin" at bounding box center [731, 342] width 387 height 22
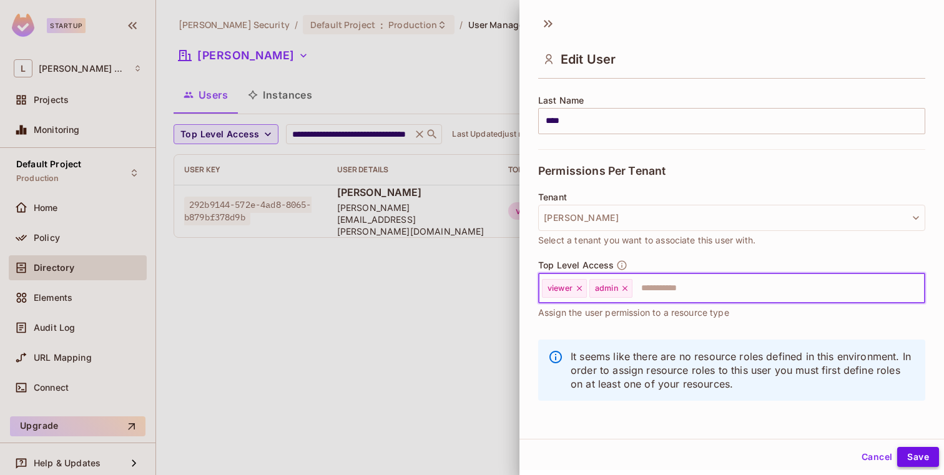
click at [929, 463] on button "Save" at bounding box center [918, 457] width 42 height 20
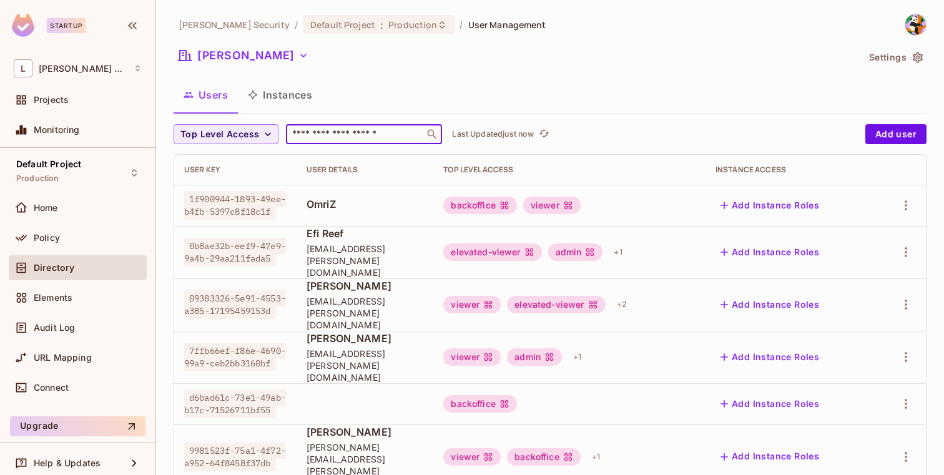
click at [402, 139] on input "text" at bounding box center [355, 134] width 131 height 12
paste input "**********"
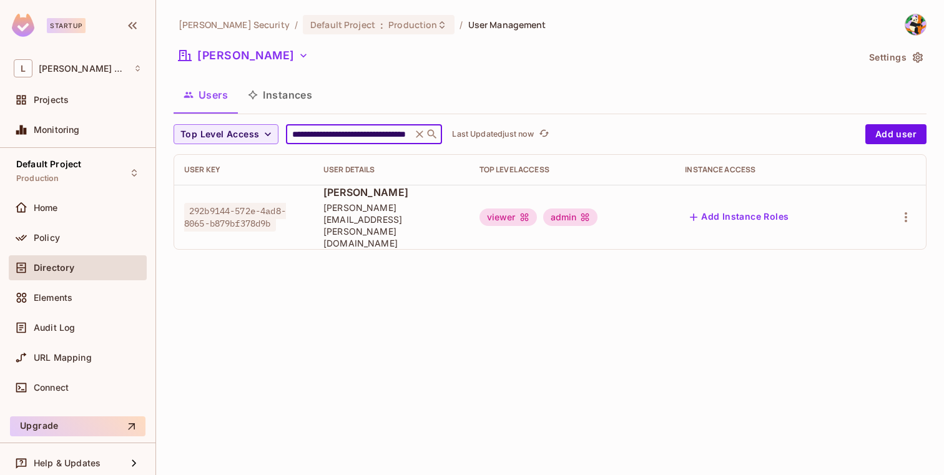
type input "**********"
click at [446, 199] on span "[PERSON_NAME]" at bounding box center [391, 192] width 136 height 14
click at [718, 207] on button "Add Instance Roles" at bounding box center [739, 217] width 109 height 20
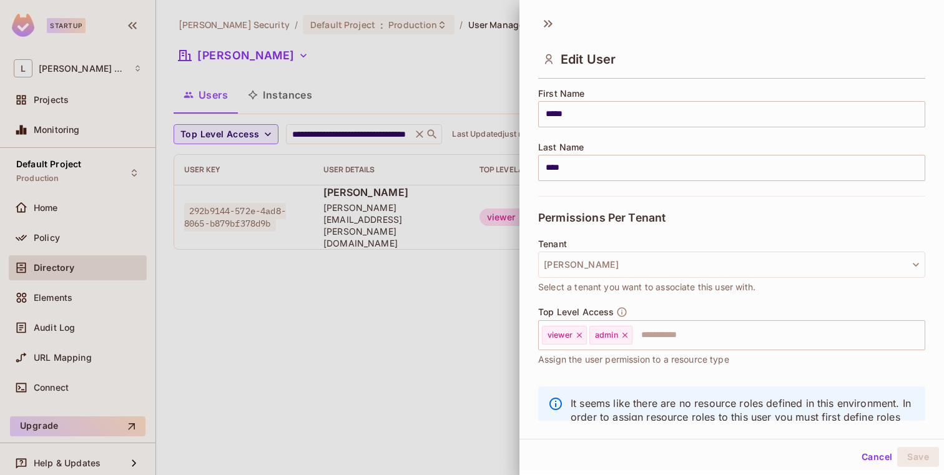
scroll to position [200, 0]
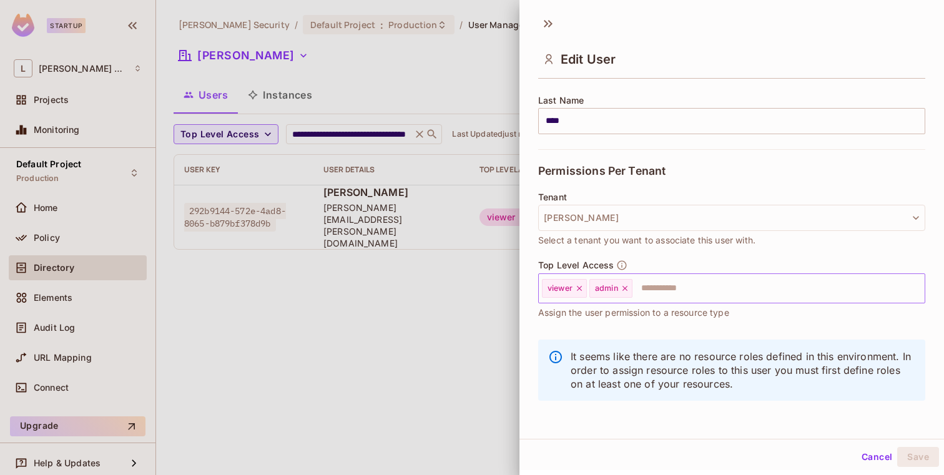
click at [671, 287] on input "text" at bounding box center [767, 288] width 267 height 25
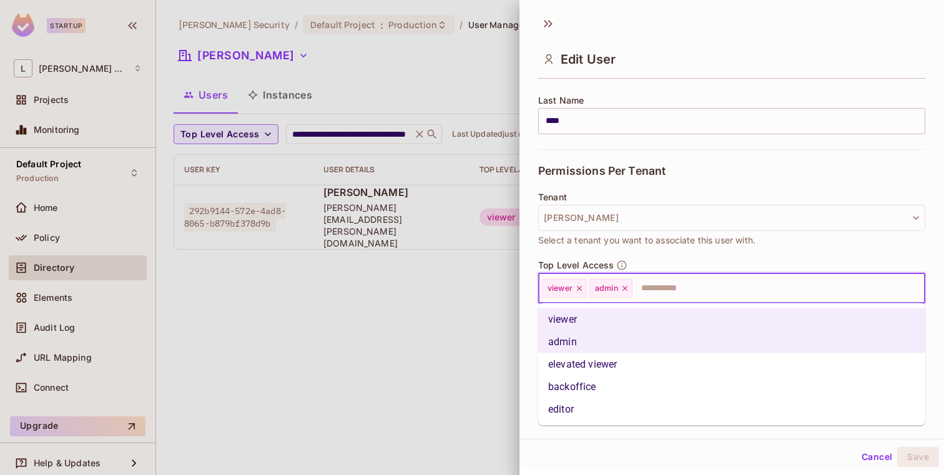
click at [600, 381] on li "backoffice" at bounding box center [731, 387] width 387 height 22
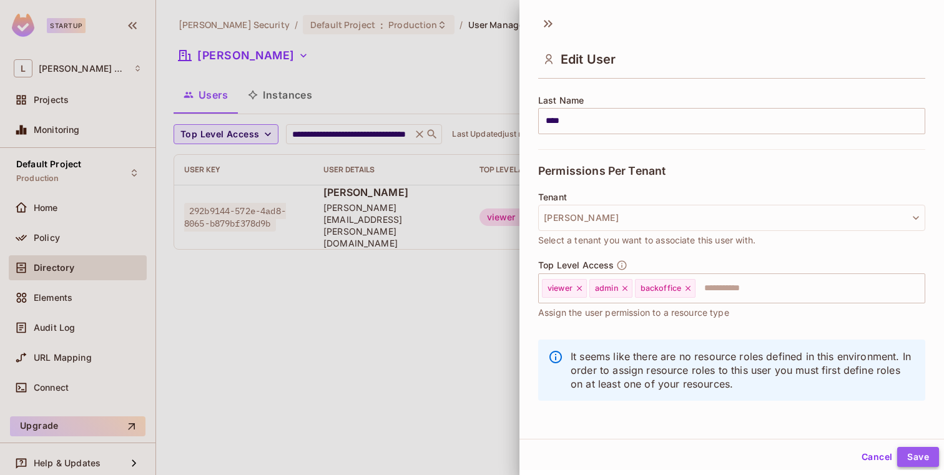
click at [919, 456] on button "Save" at bounding box center [918, 457] width 42 height 20
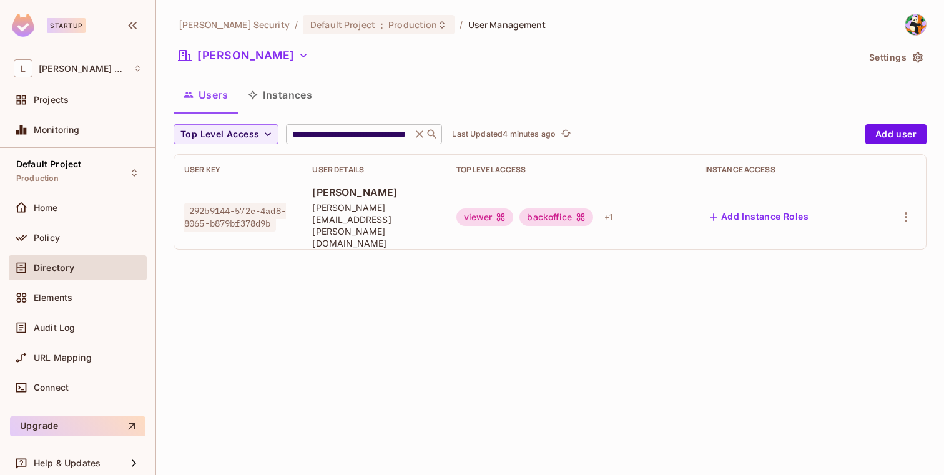
click at [418, 134] on icon at bounding box center [419, 134] width 7 height 7
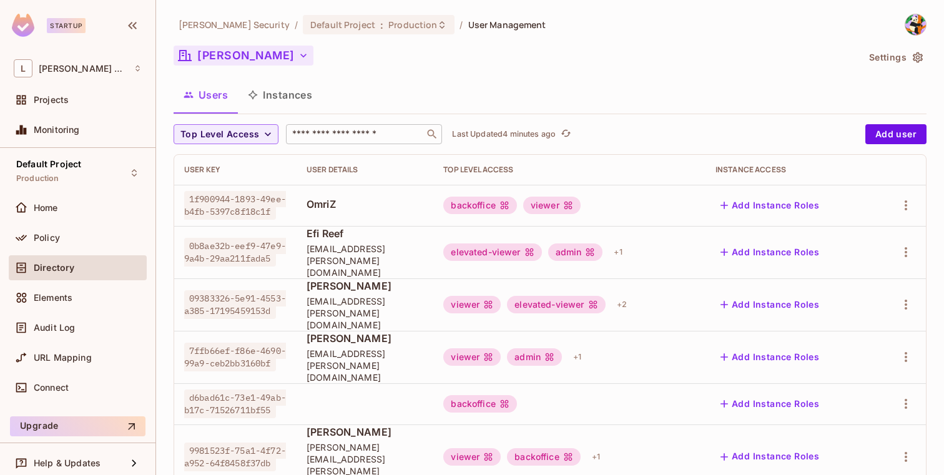
click at [232, 60] on button "[PERSON_NAME]" at bounding box center [244, 56] width 140 height 20
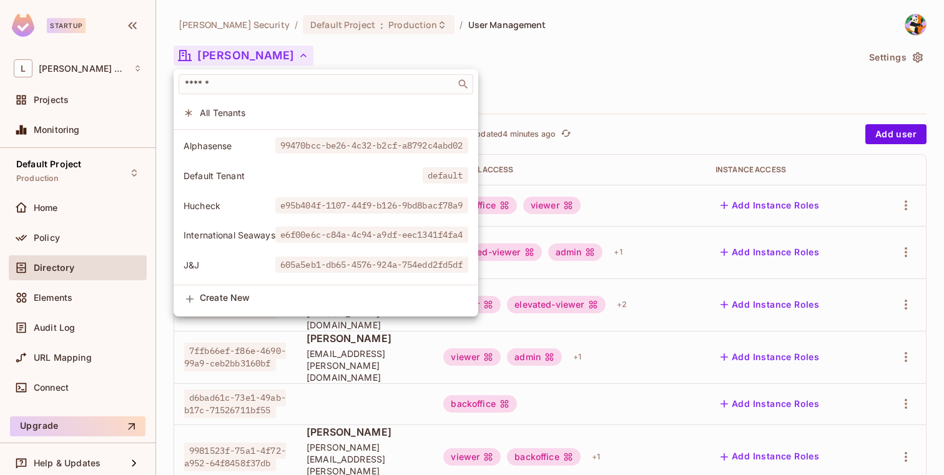
scroll to position [0, 0]
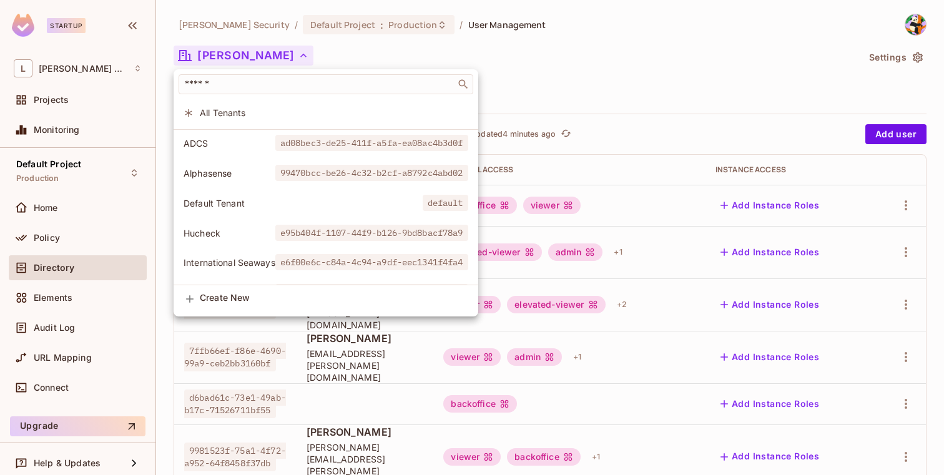
click at [460, 51] on div at bounding box center [472, 237] width 944 height 475
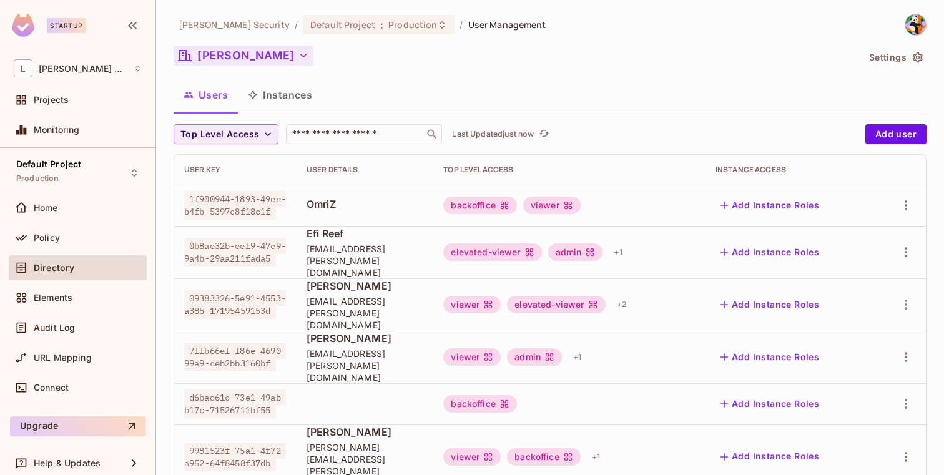
click at [297, 59] on icon "button" at bounding box center [303, 55] width 12 height 12
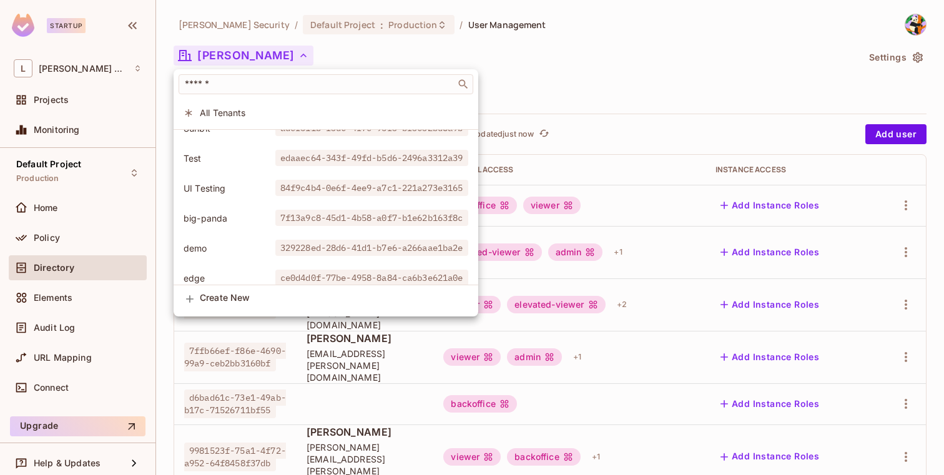
scroll to position [406, 0]
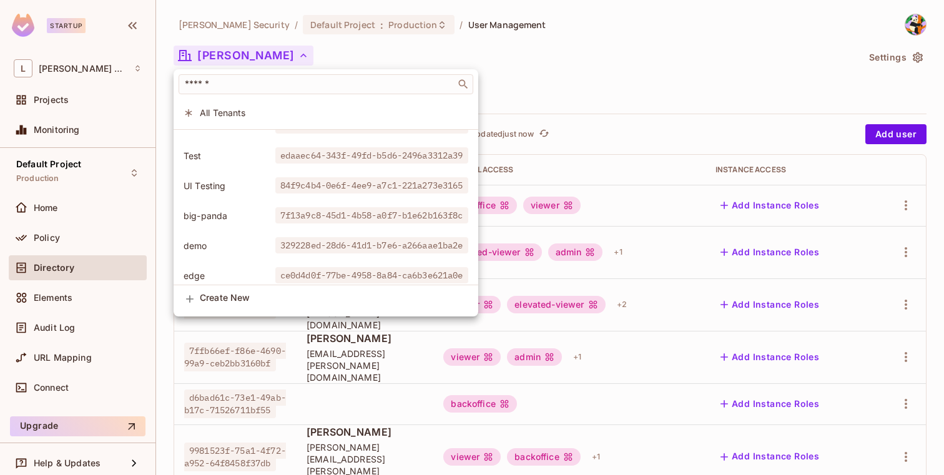
click at [259, 160] on span "Test" at bounding box center [230, 156] width 92 height 12
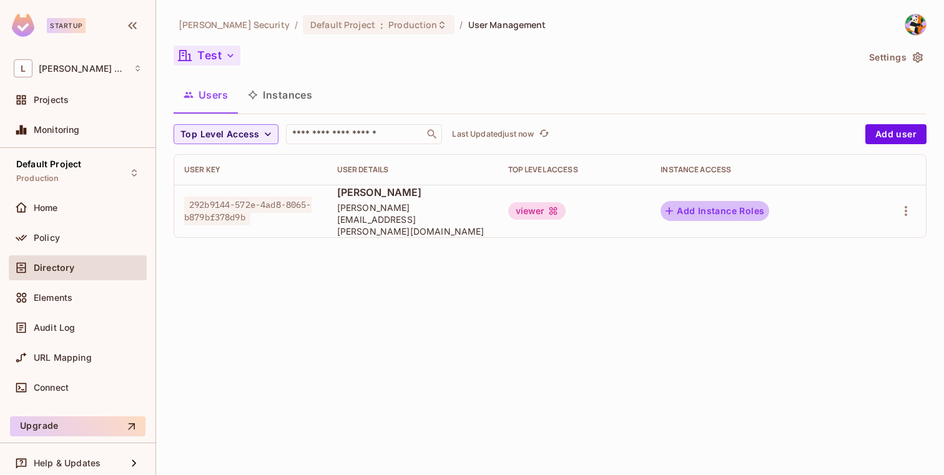
click at [714, 212] on button "Add Instance Roles" at bounding box center [715, 211] width 109 height 20
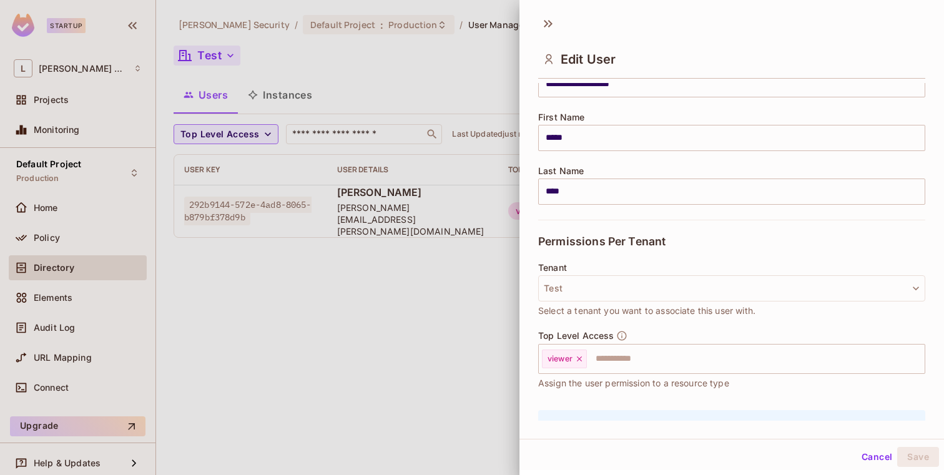
scroll to position [200, 0]
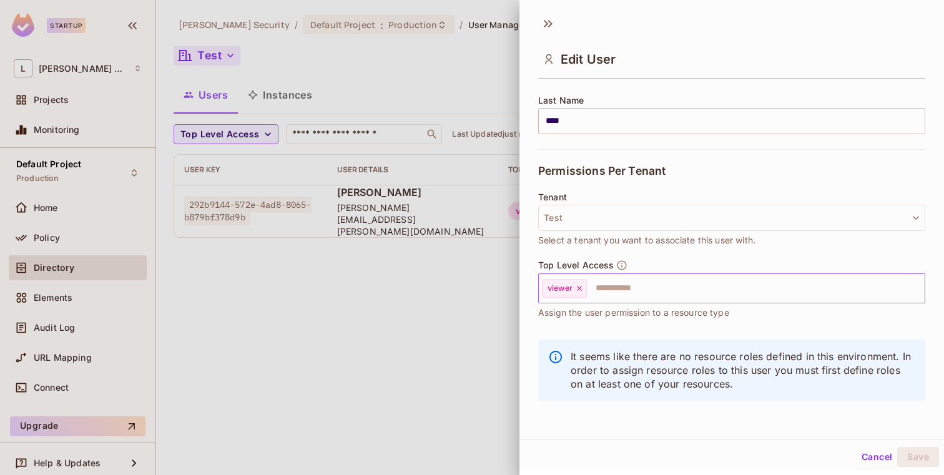
click at [669, 293] on input "text" at bounding box center [744, 288] width 313 height 25
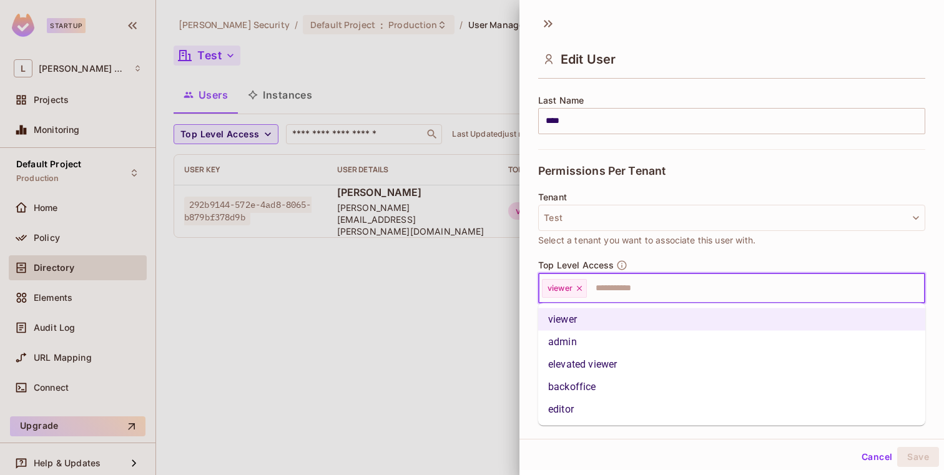
click at [640, 381] on li "backoffice" at bounding box center [731, 387] width 387 height 22
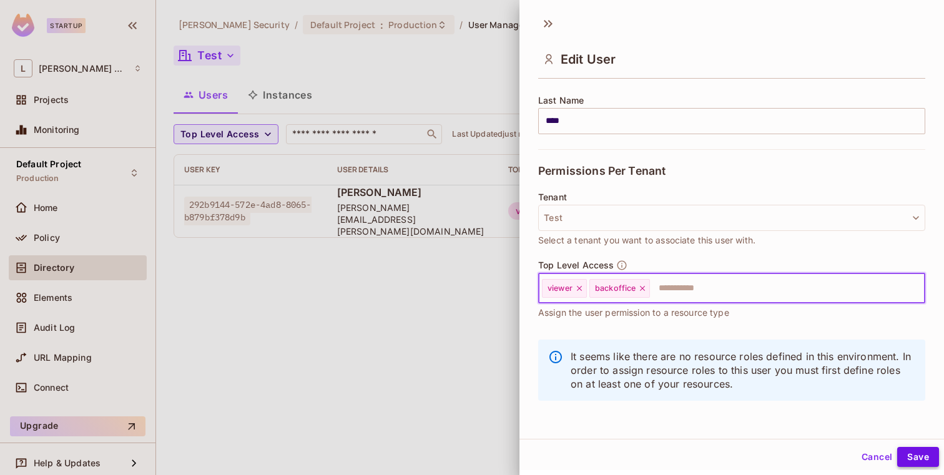
click at [915, 451] on button "Save" at bounding box center [918, 457] width 42 height 20
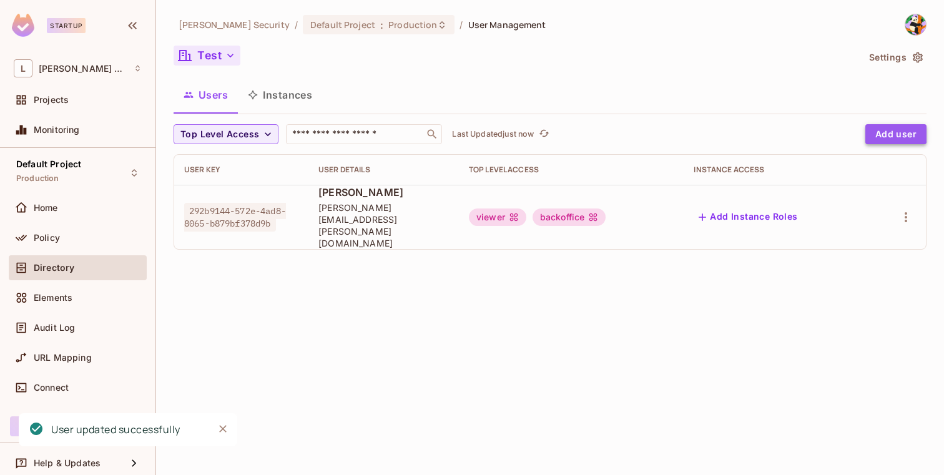
click at [892, 132] on button "Add user" at bounding box center [895, 134] width 61 height 20
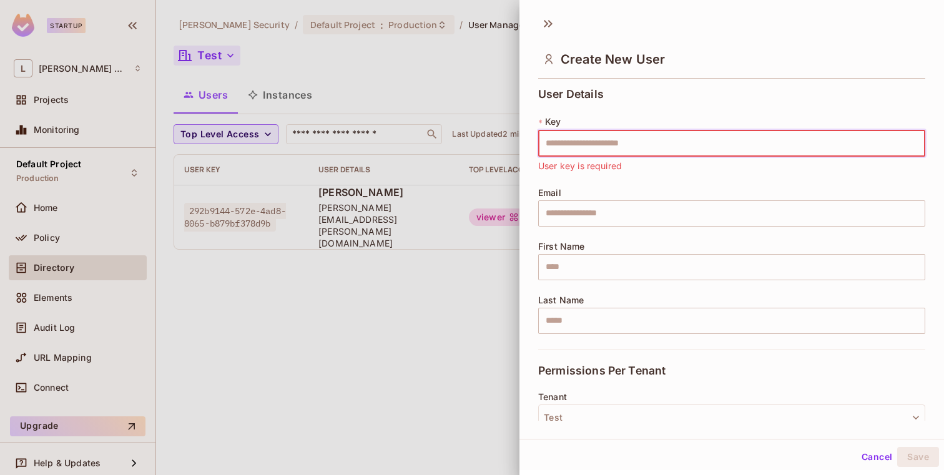
paste input "**********"
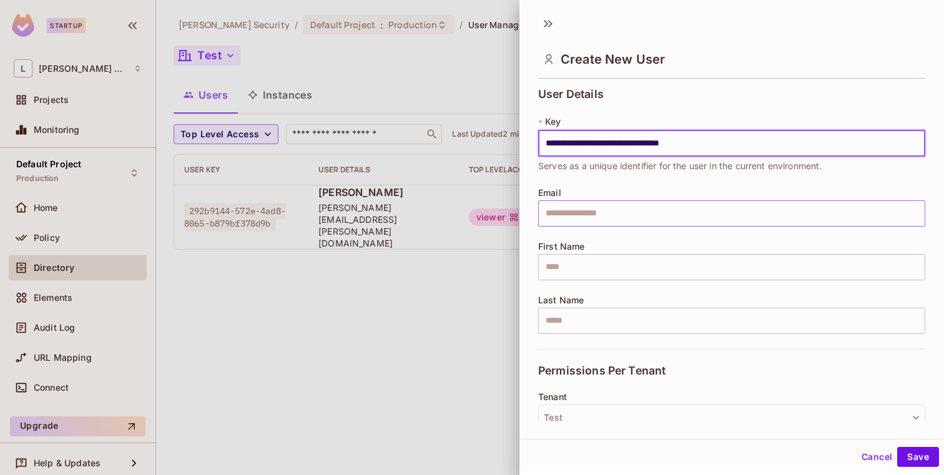
type input "**********"
click at [674, 215] on input "text" at bounding box center [731, 213] width 387 height 26
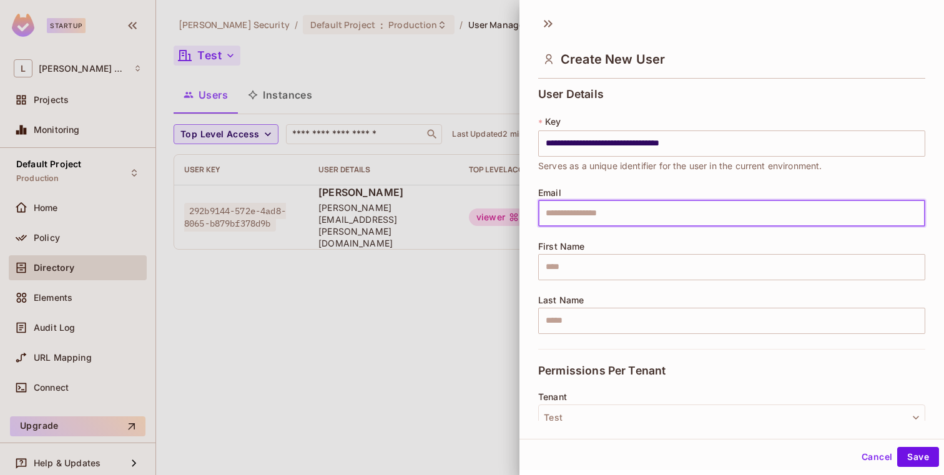
type input "**********"
click at [648, 266] on input "text" at bounding box center [731, 267] width 387 height 26
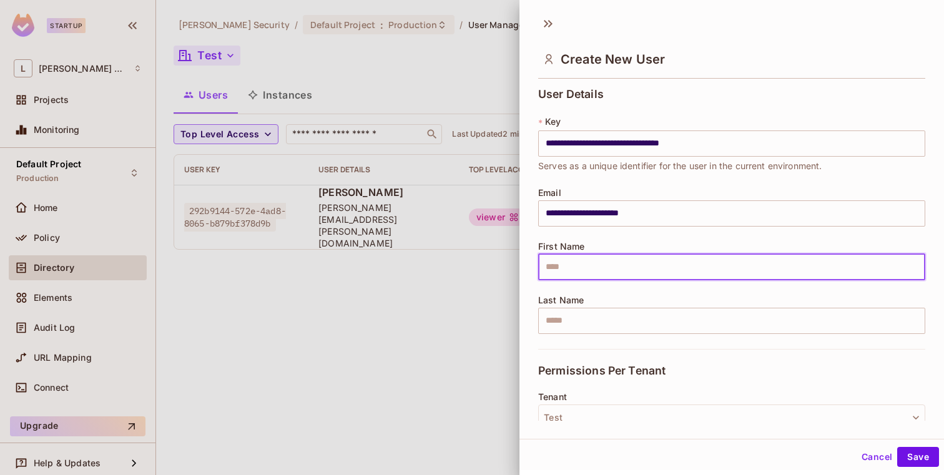
type input "****"
click at [634, 323] on input "text" at bounding box center [731, 321] width 387 height 26
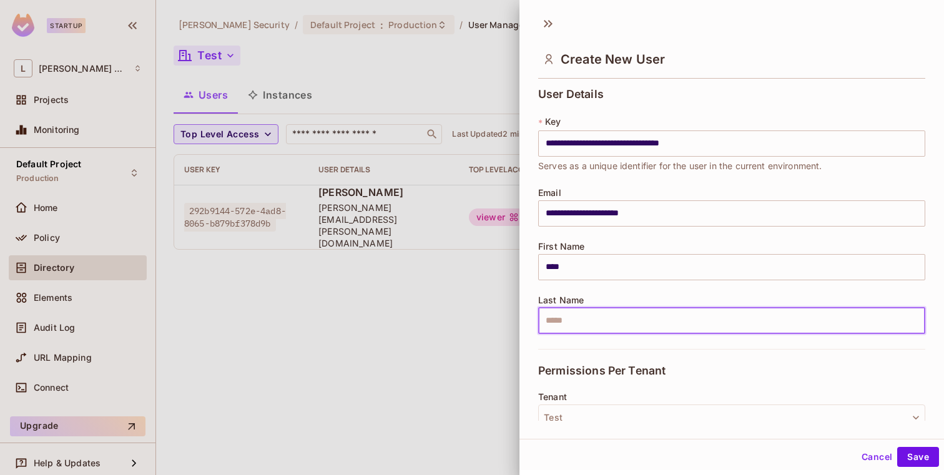
type input "**********"
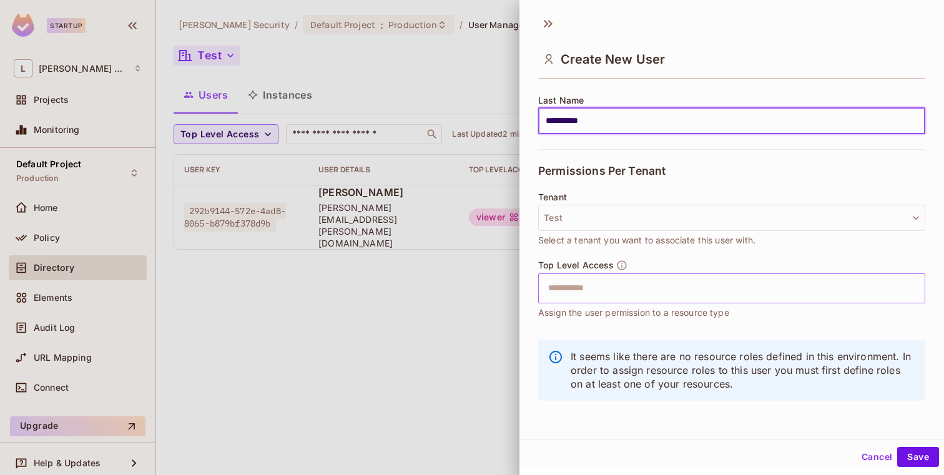
click at [646, 299] on input "text" at bounding box center [721, 288] width 360 height 25
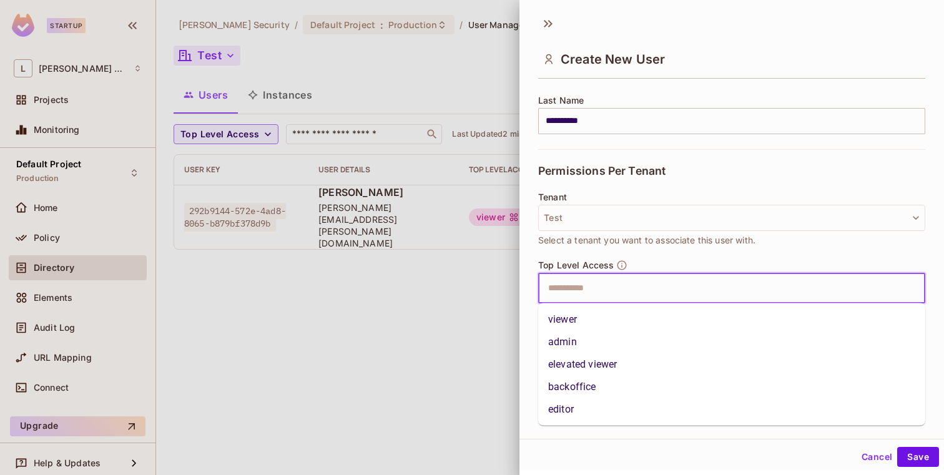
click at [625, 320] on li "viewer" at bounding box center [731, 319] width 387 height 22
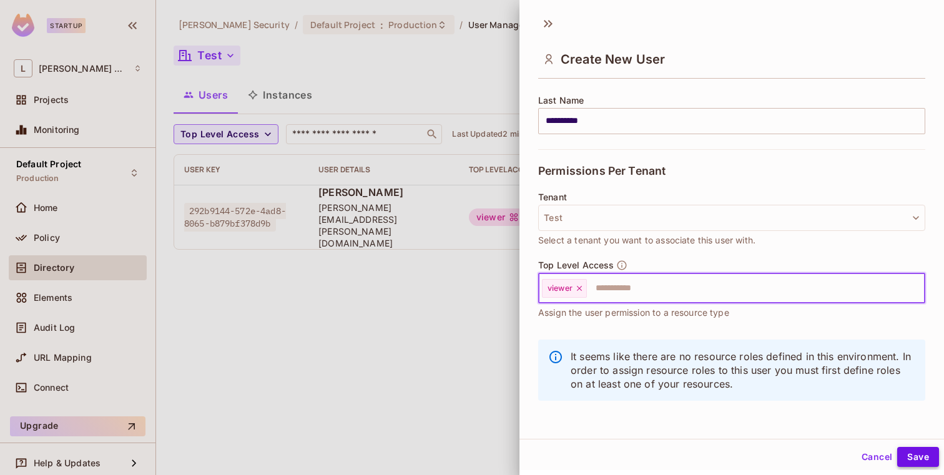
click at [918, 455] on button "Save" at bounding box center [918, 457] width 42 height 20
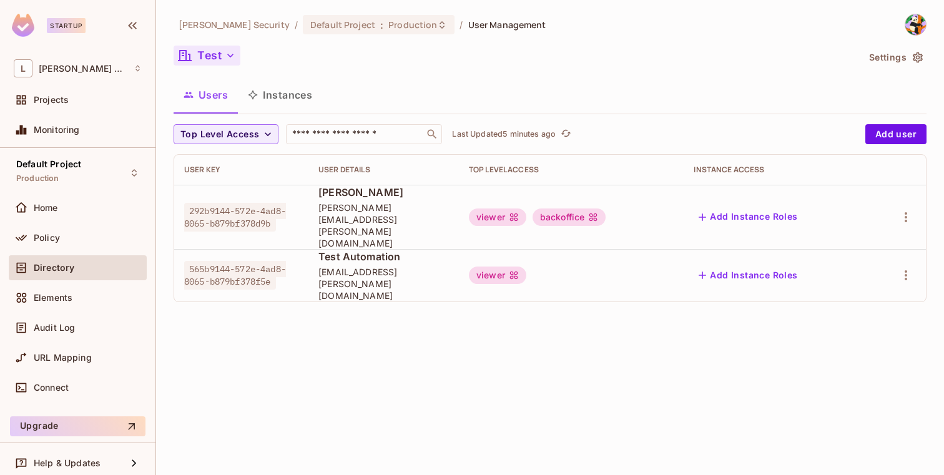
click at [507, 209] on div "viewer" at bounding box center [497, 217] width 57 height 17
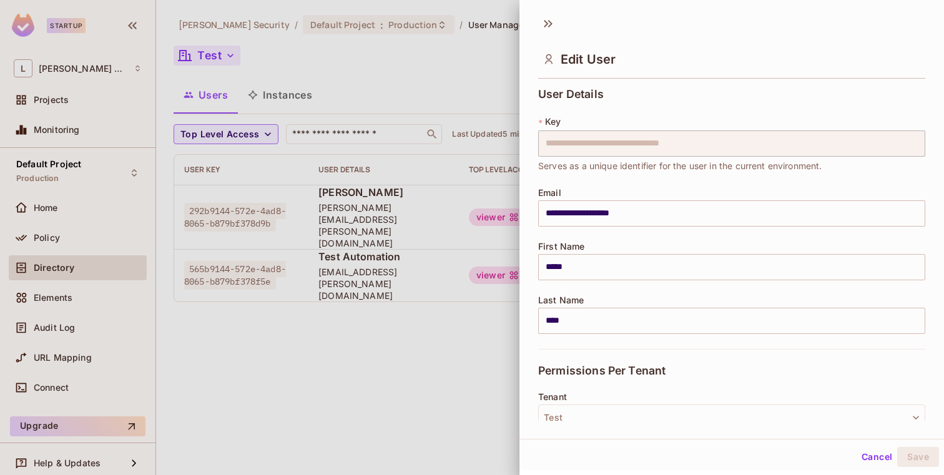
click at [80, 235] on div at bounding box center [472, 237] width 944 height 475
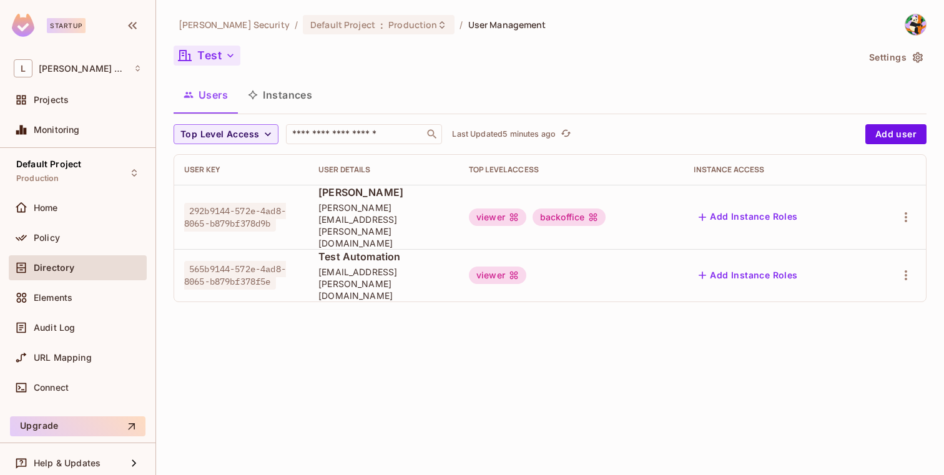
click at [80, 235] on div "Policy" at bounding box center [88, 238] width 108 height 10
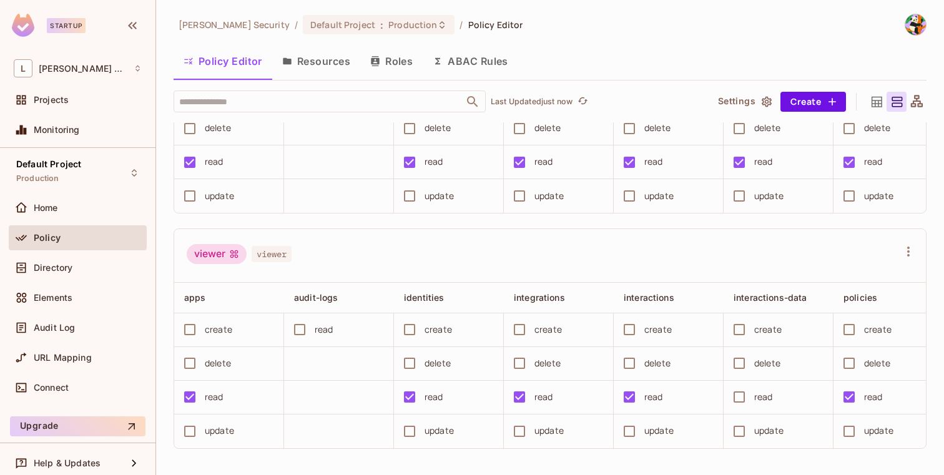
scroll to position [857, 0]
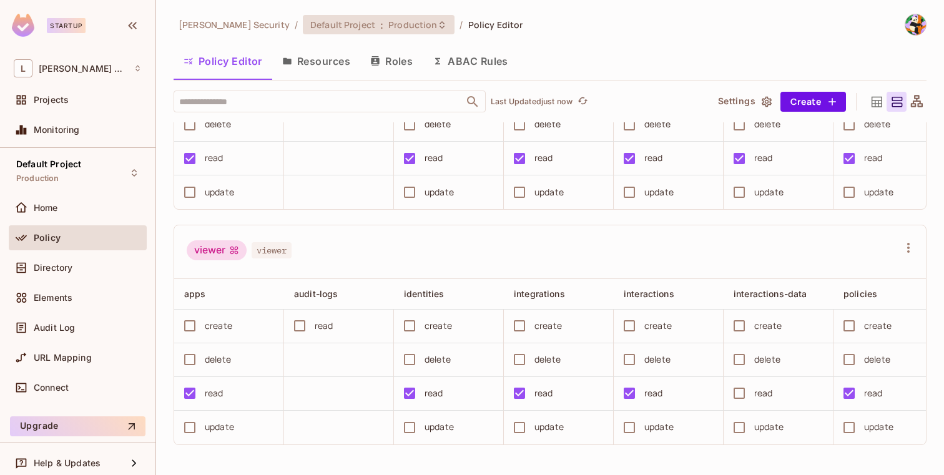
click at [388, 26] on span "Production" at bounding box center [412, 25] width 49 height 12
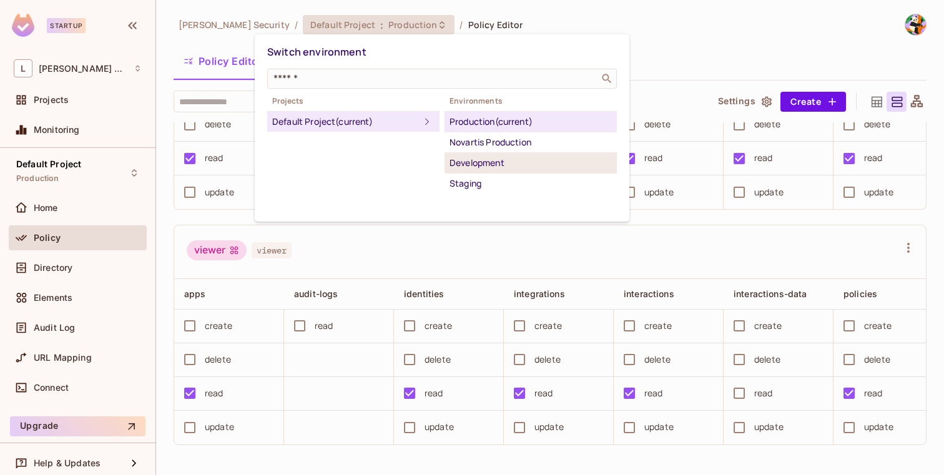
click at [498, 155] on div "Development" at bounding box center [531, 162] width 162 height 15
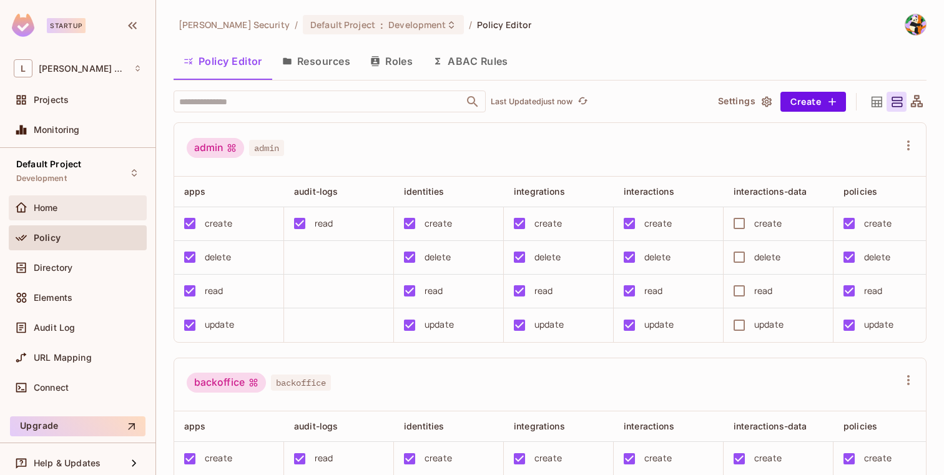
click at [65, 207] on div "Home" at bounding box center [88, 208] width 108 height 10
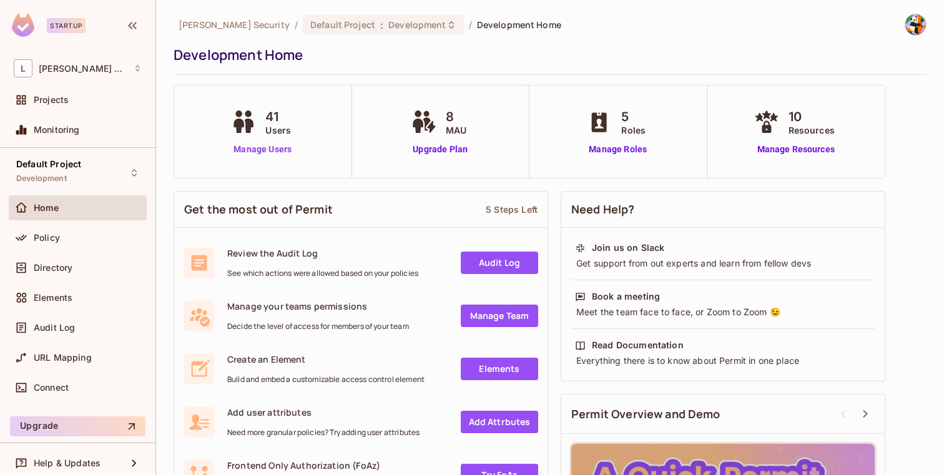
click at [275, 149] on link "Manage Users" at bounding box center [262, 149] width 69 height 13
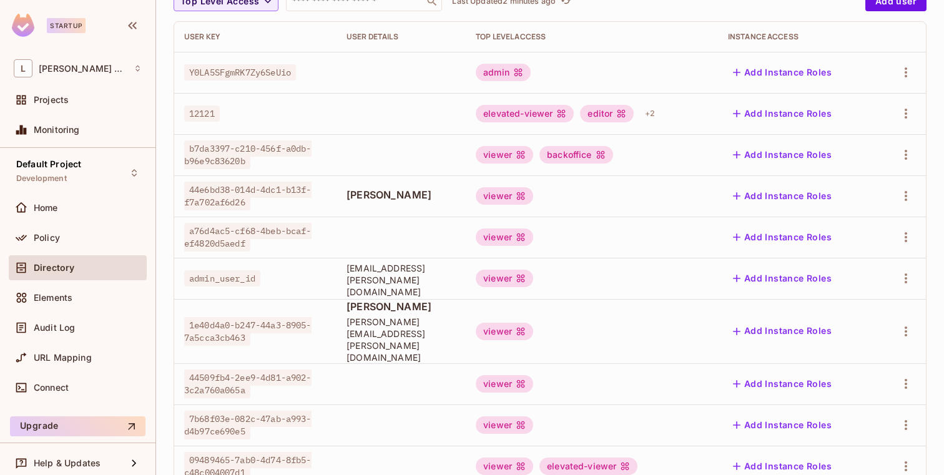
scroll to position [38, 0]
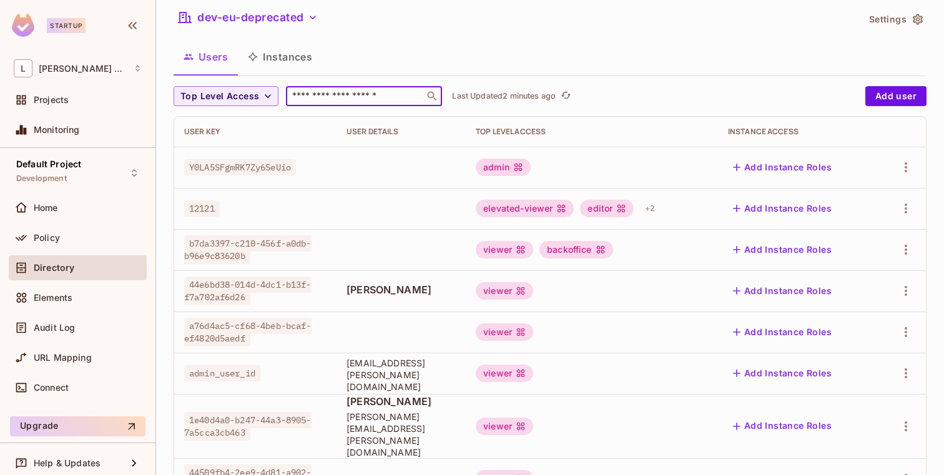
click at [354, 99] on input "text" at bounding box center [355, 96] width 131 height 12
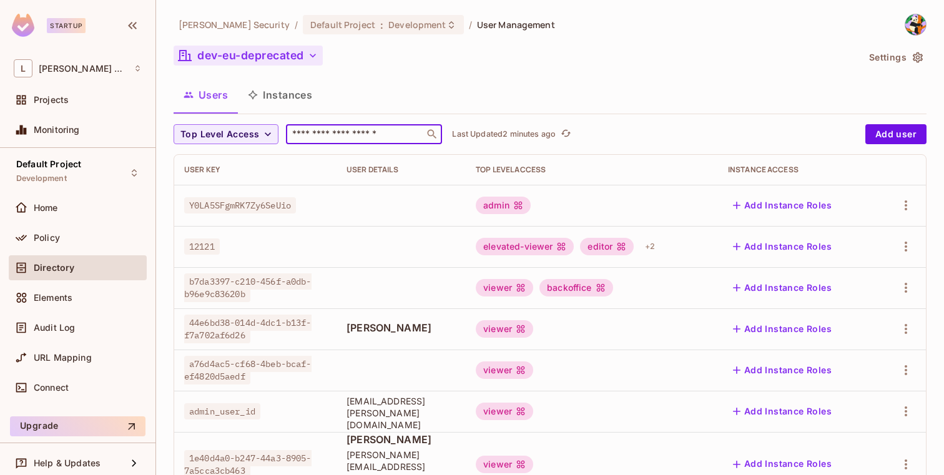
click at [277, 48] on button "dev-eu-deprecated" at bounding box center [248, 56] width 149 height 20
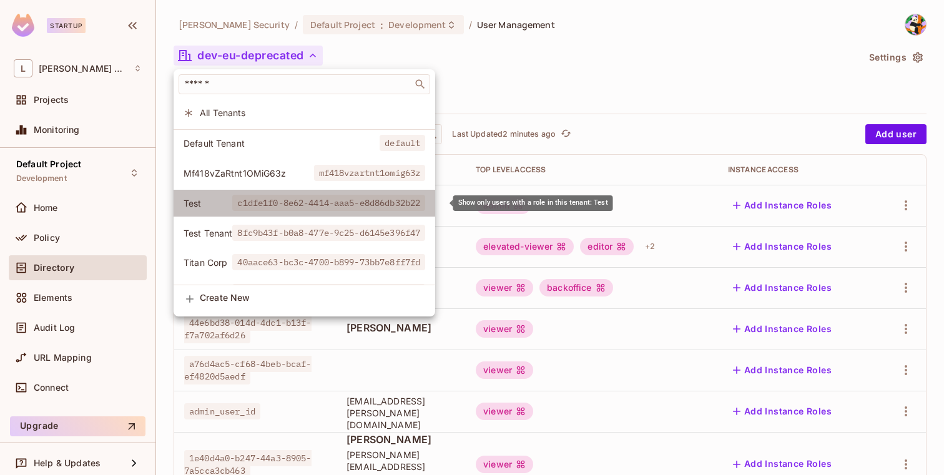
click at [236, 203] on span "c1dfe1f0-8e62-4414-aaa5-e8d86db32b22" at bounding box center [328, 203] width 193 height 16
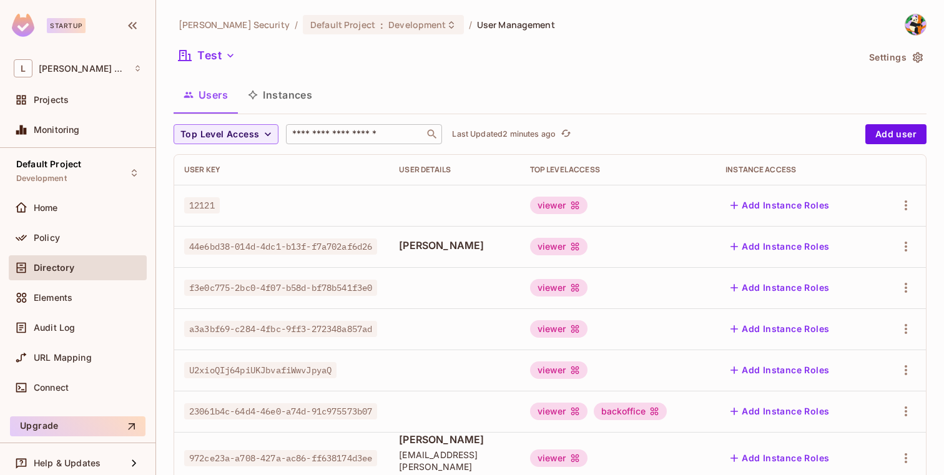
click at [351, 137] on input "text" at bounding box center [355, 134] width 131 height 12
paste input "**********"
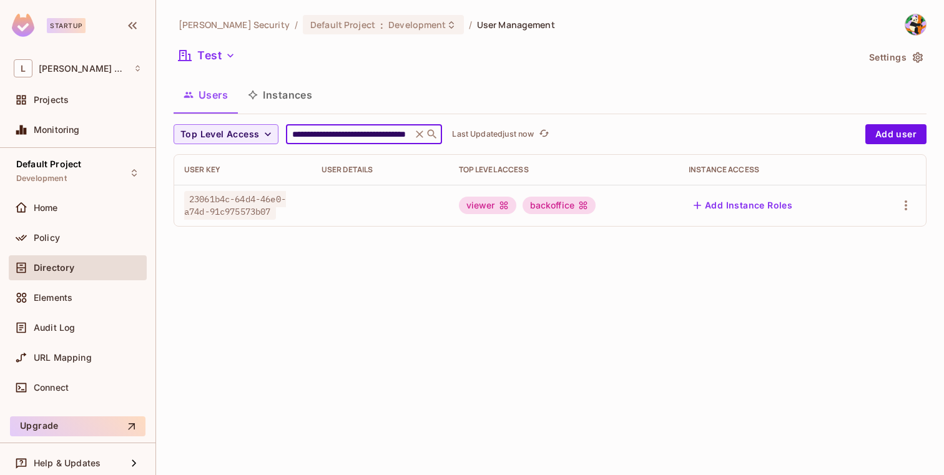
type input "**********"
click at [56, 267] on span "Directory" at bounding box center [54, 268] width 41 height 10
click at [74, 230] on div "Policy" at bounding box center [78, 237] width 128 height 15
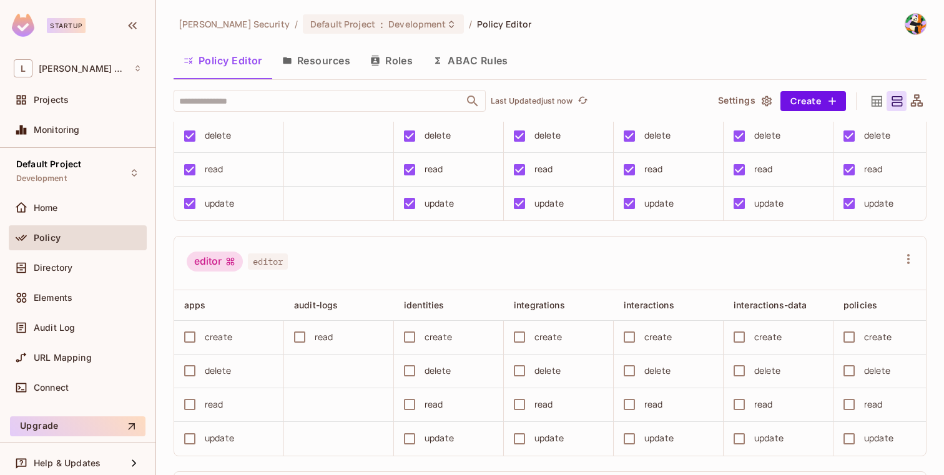
scroll to position [309, 0]
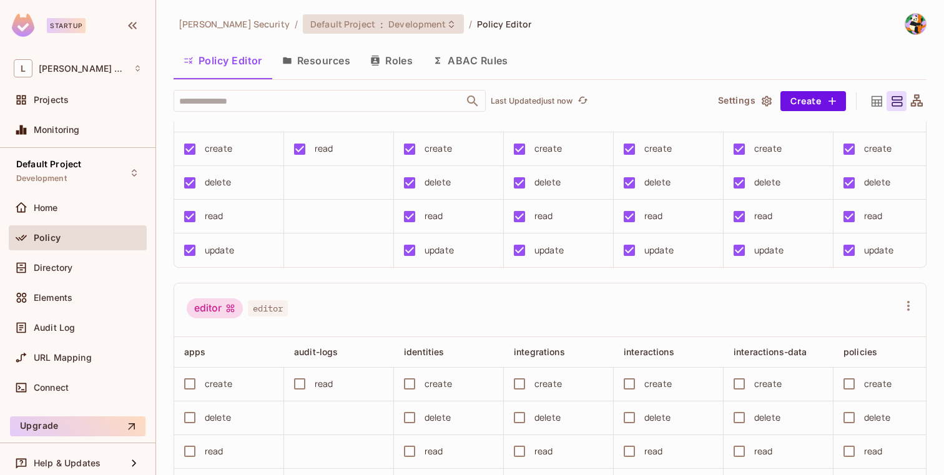
click at [388, 25] on span "Development" at bounding box center [416, 24] width 57 height 12
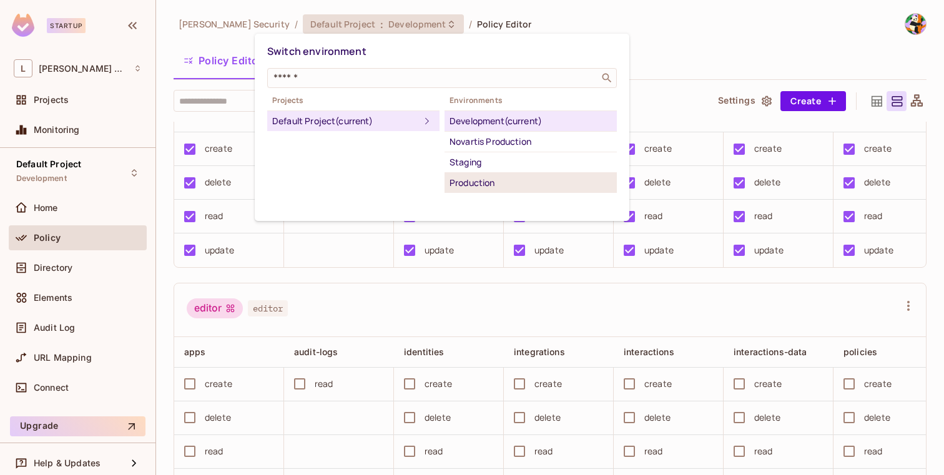
click at [470, 182] on div "Production" at bounding box center [531, 182] width 162 height 15
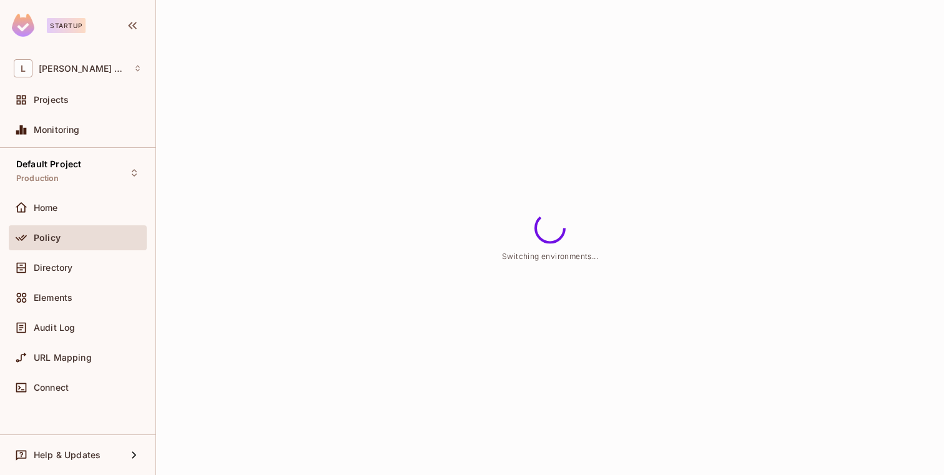
scroll to position [0, 0]
